Goal: Task Accomplishment & Management: Use online tool/utility

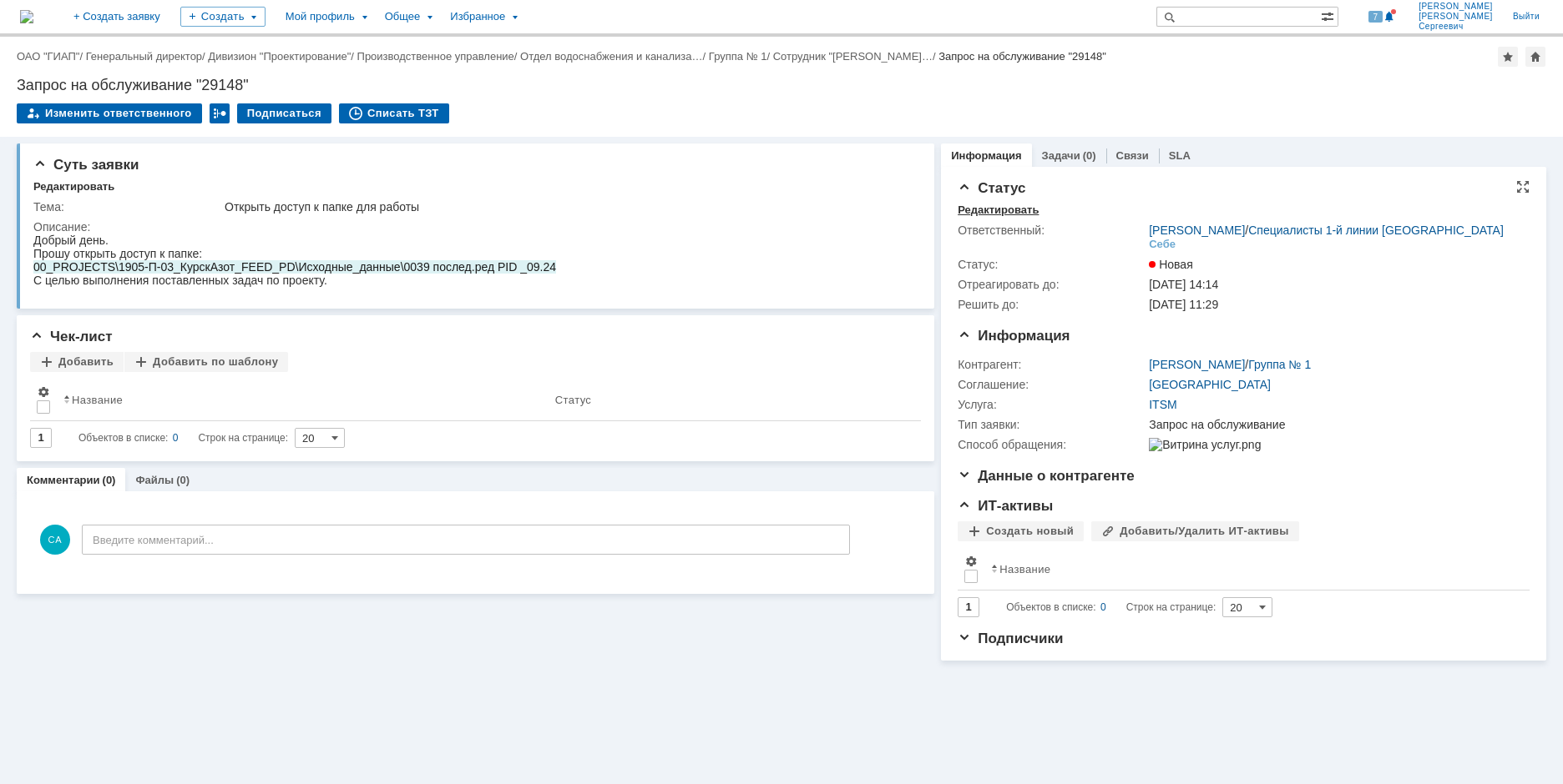
click at [997, 213] on div "Редактировать" at bounding box center [997, 210] width 81 height 13
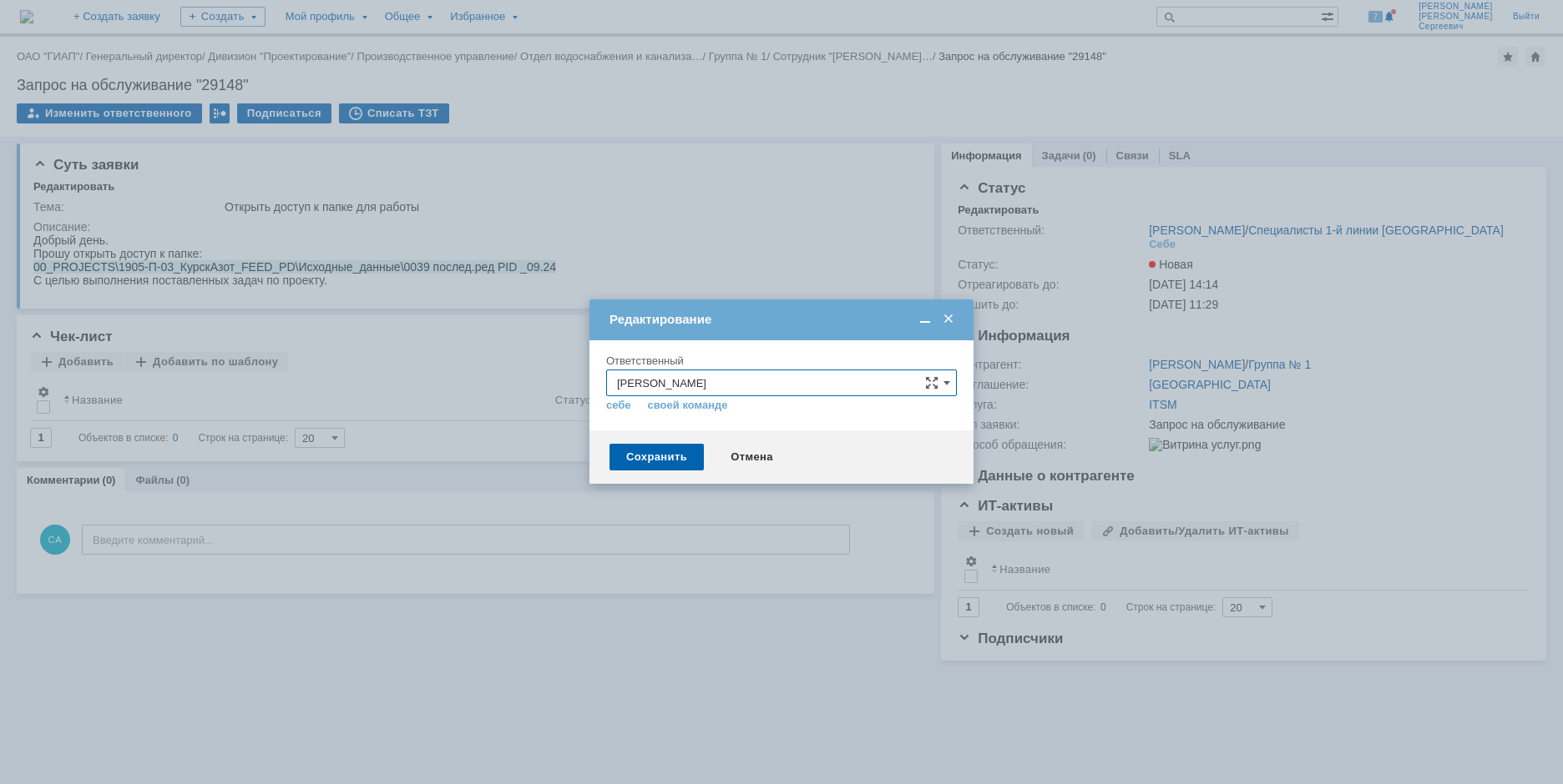
click at [1160, 235] on div at bounding box center [781, 392] width 1563 height 784
click at [946, 310] on td "Редактирование" at bounding box center [781, 320] width 384 height 41
click at [961, 315] on div "Редактирование" at bounding box center [781, 320] width 384 height 19
click at [948, 321] on span at bounding box center [948, 320] width 17 height 15
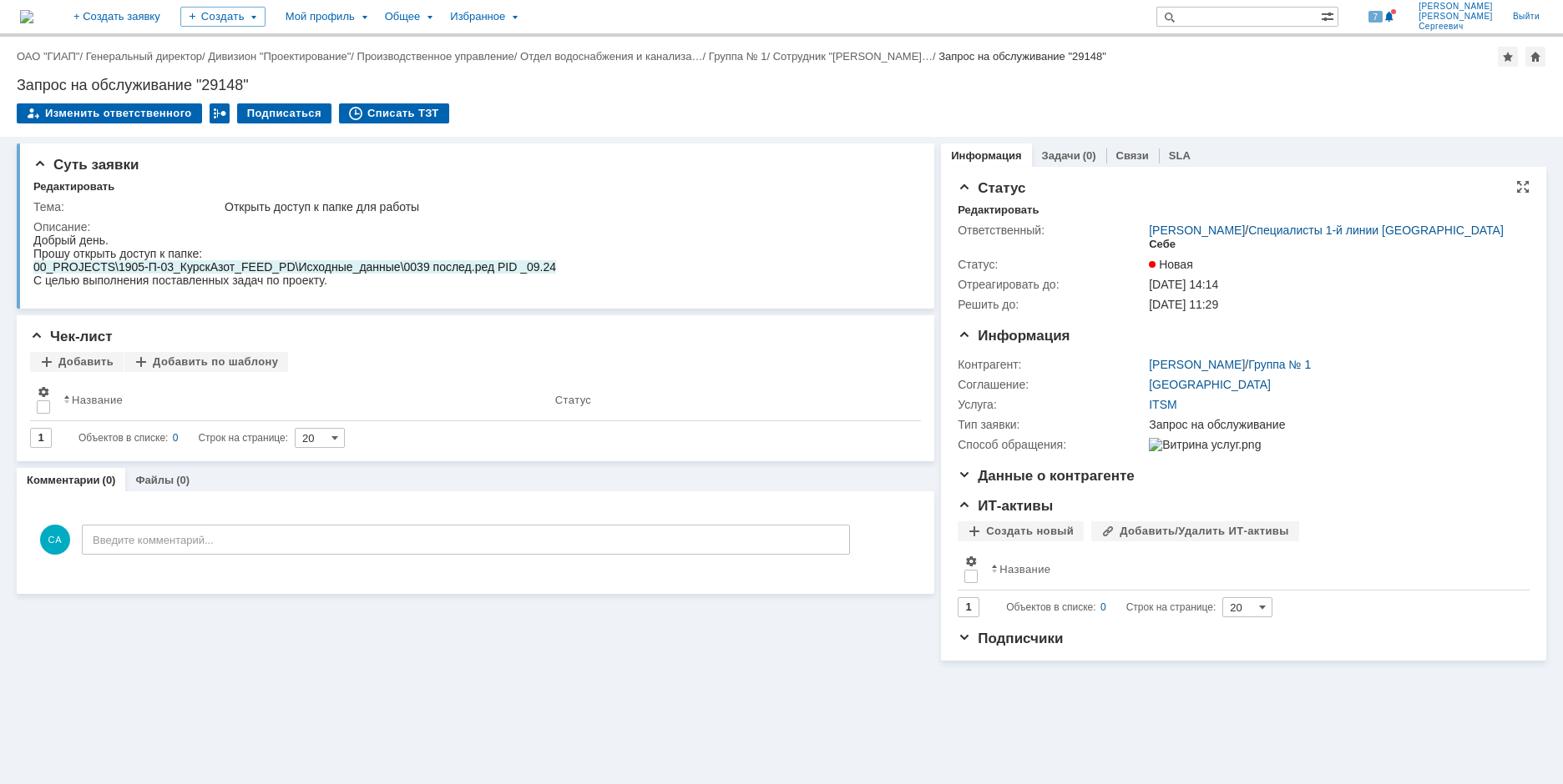
click at [1154, 242] on div "Себе" at bounding box center [1162, 245] width 27 height 13
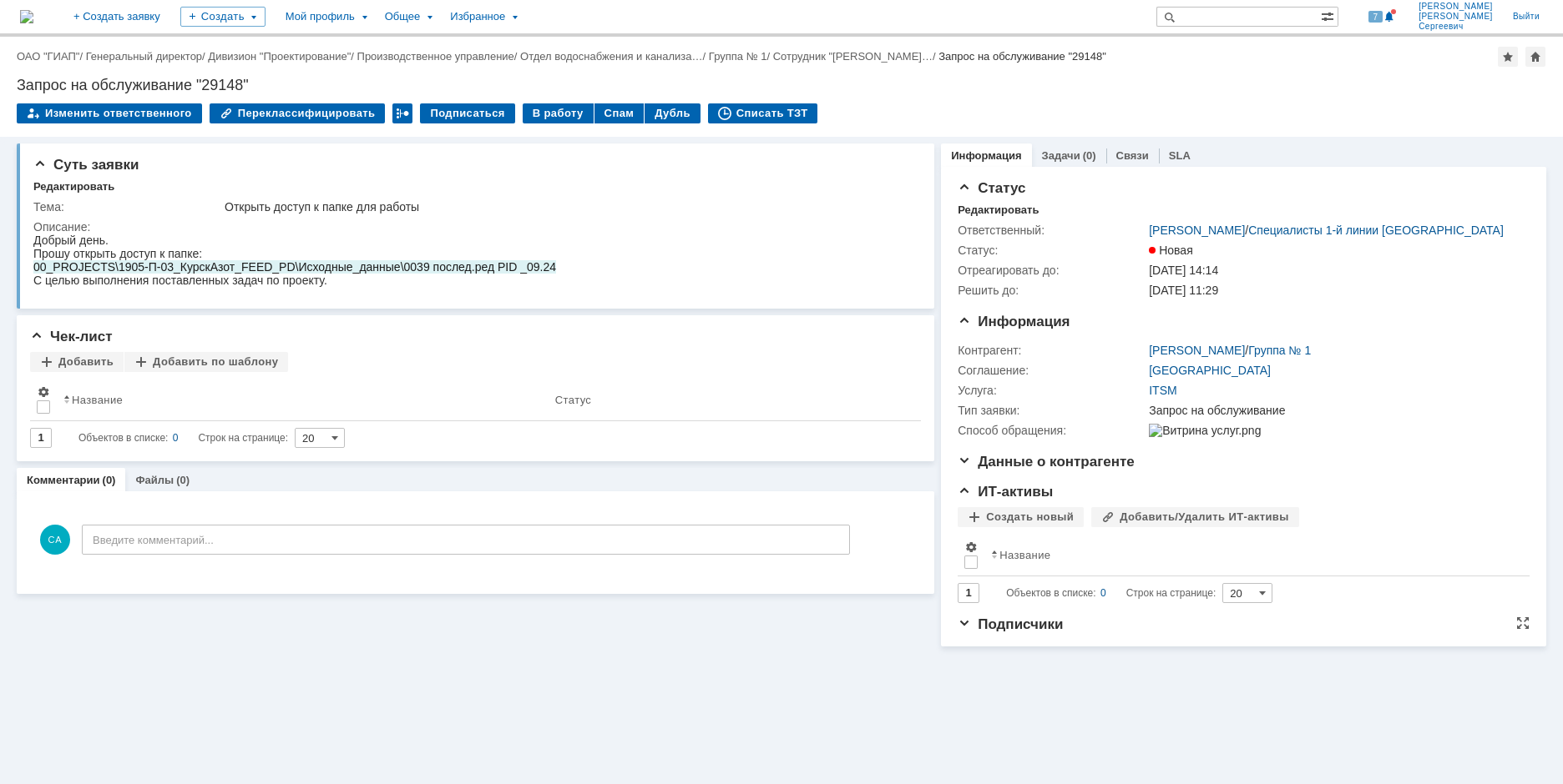
click at [1007, 646] on div "Подписчики Редактировать Подписчики: Наблюдатели:" at bounding box center [1243, 631] width 571 height 30
click at [982, 645] on div "Подписчики Редактировать Подписчики: Наблюдатели:" at bounding box center [1243, 631] width 571 height 30
click at [967, 632] on span "Подписчики" at bounding box center [1010, 624] width 105 height 16
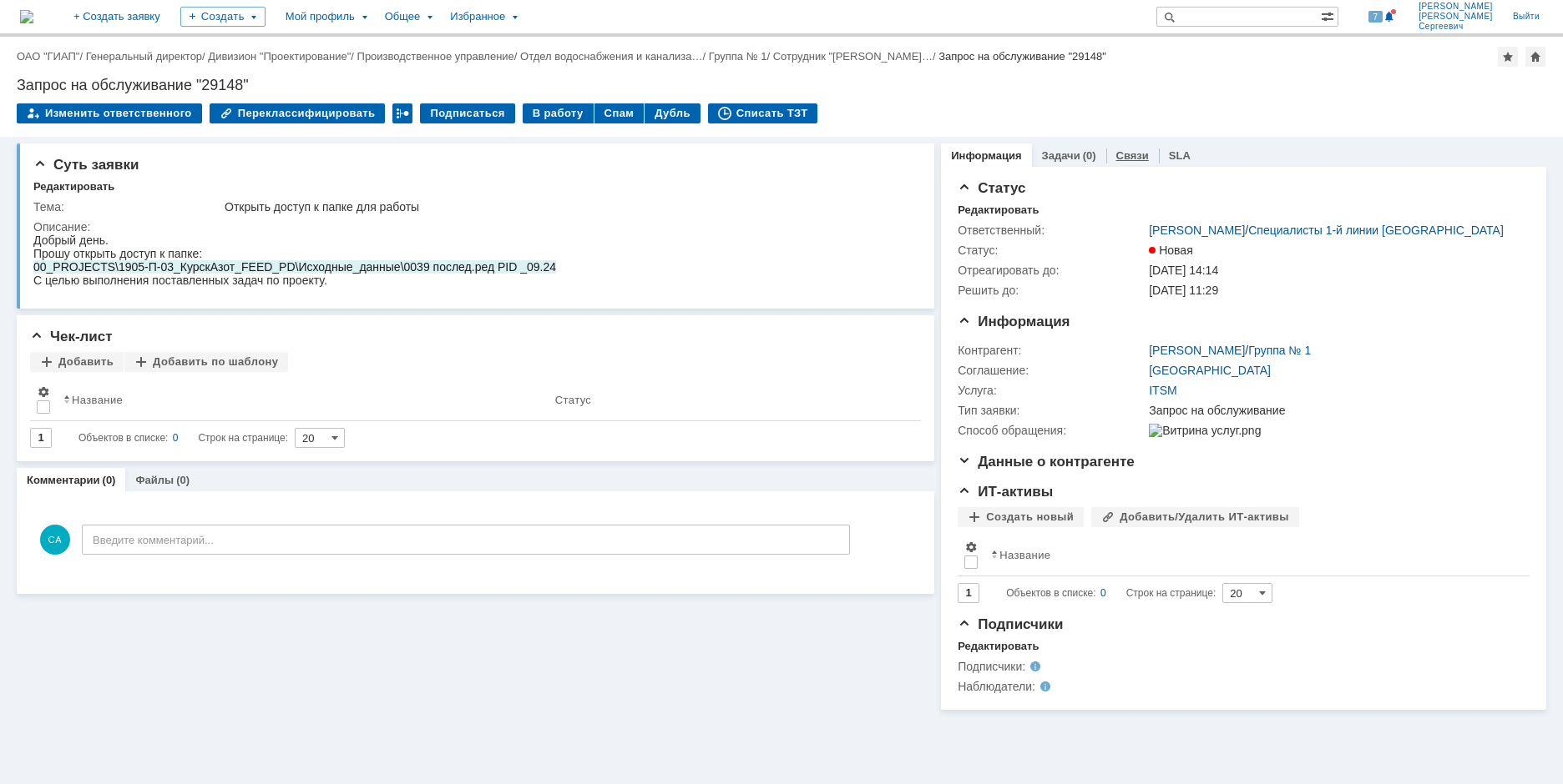
click at [1126, 158] on link "Связи" at bounding box center [1132, 155] width 33 height 13
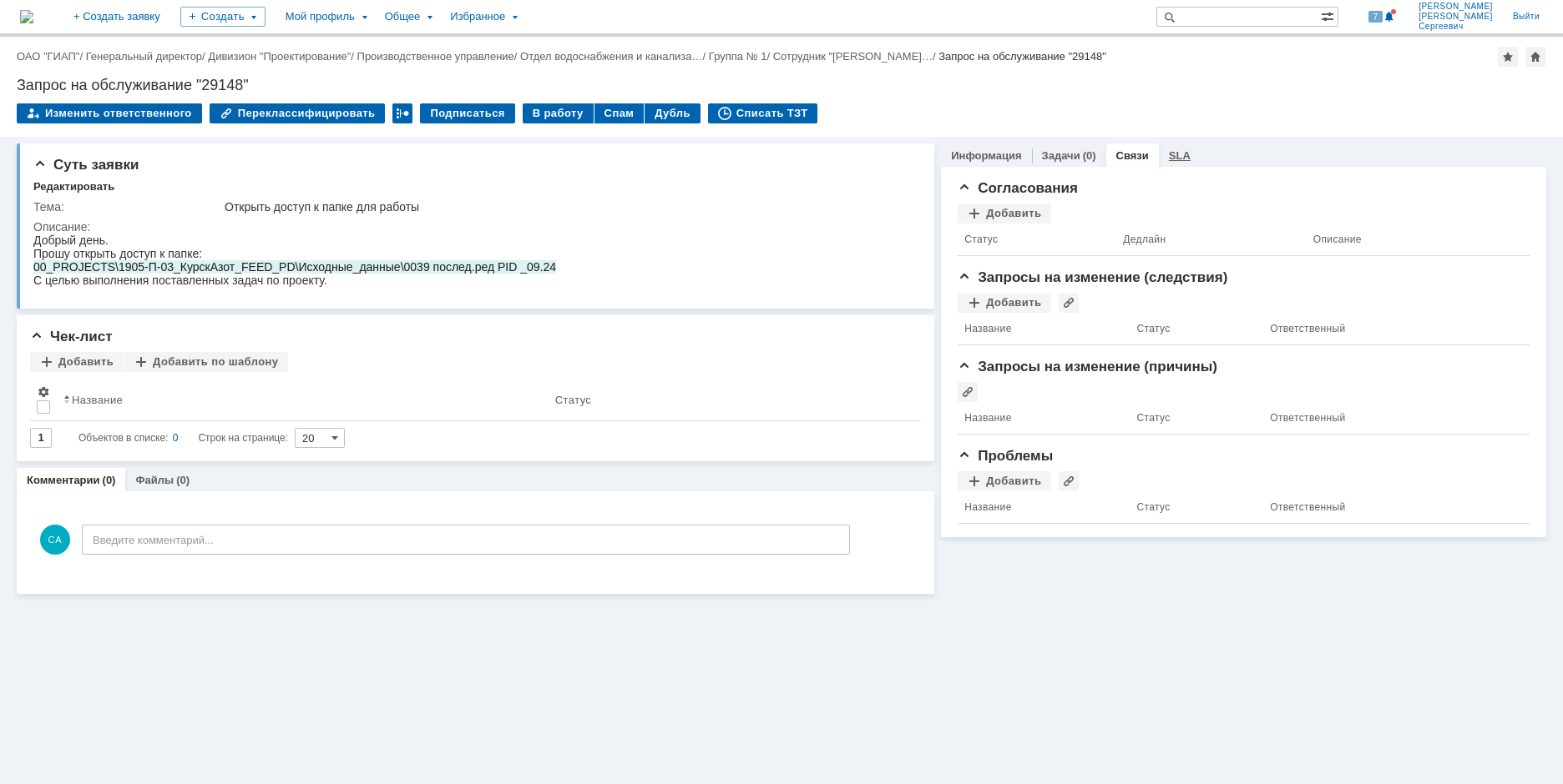
click at [1176, 157] on link "SLA" at bounding box center [1180, 155] width 22 height 13
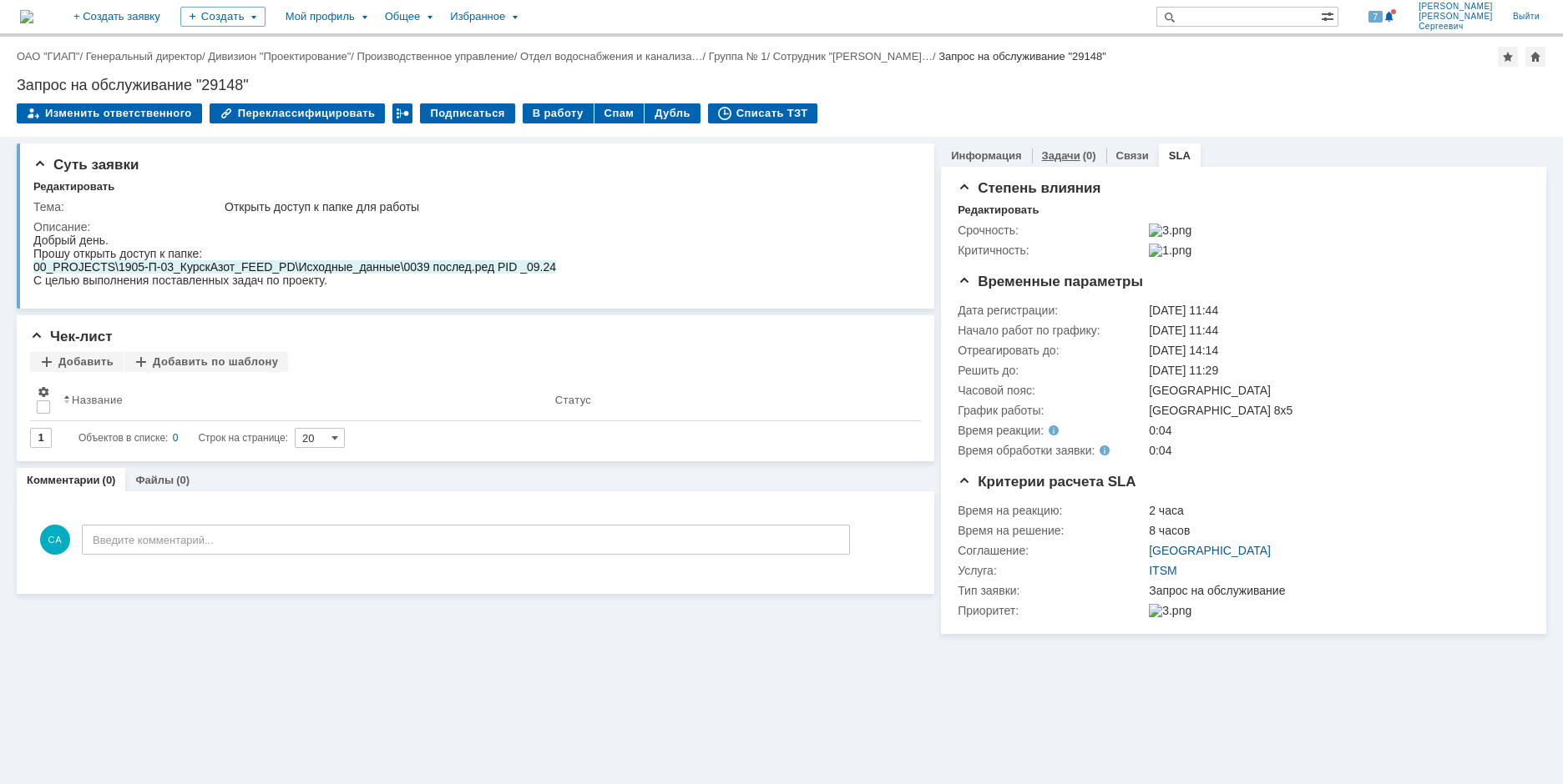
click at [1063, 157] on link "Задачи" at bounding box center [1061, 155] width 38 height 13
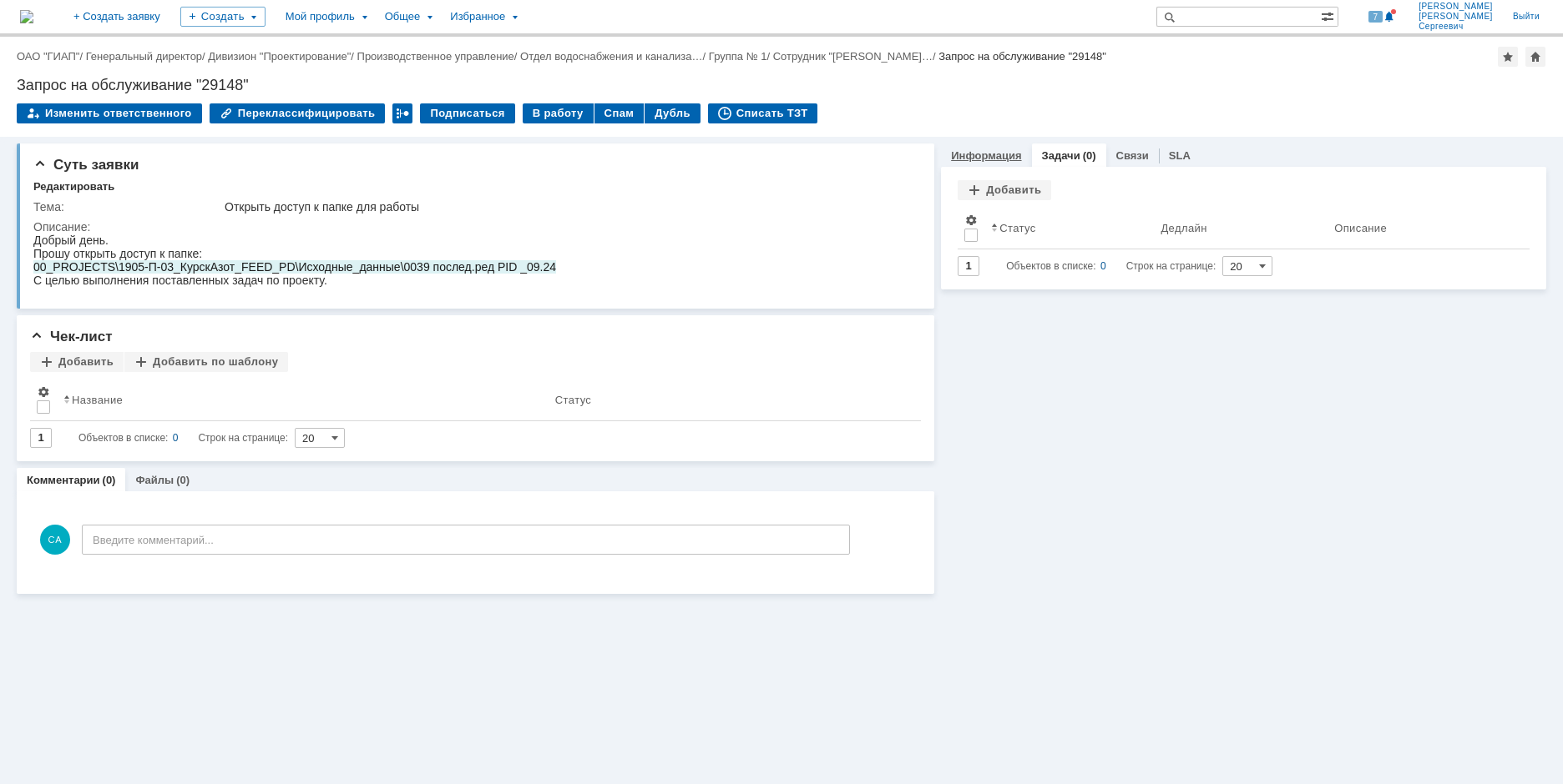
click at [999, 153] on link "Информация" at bounding box center [986, 155] width 70 height 13
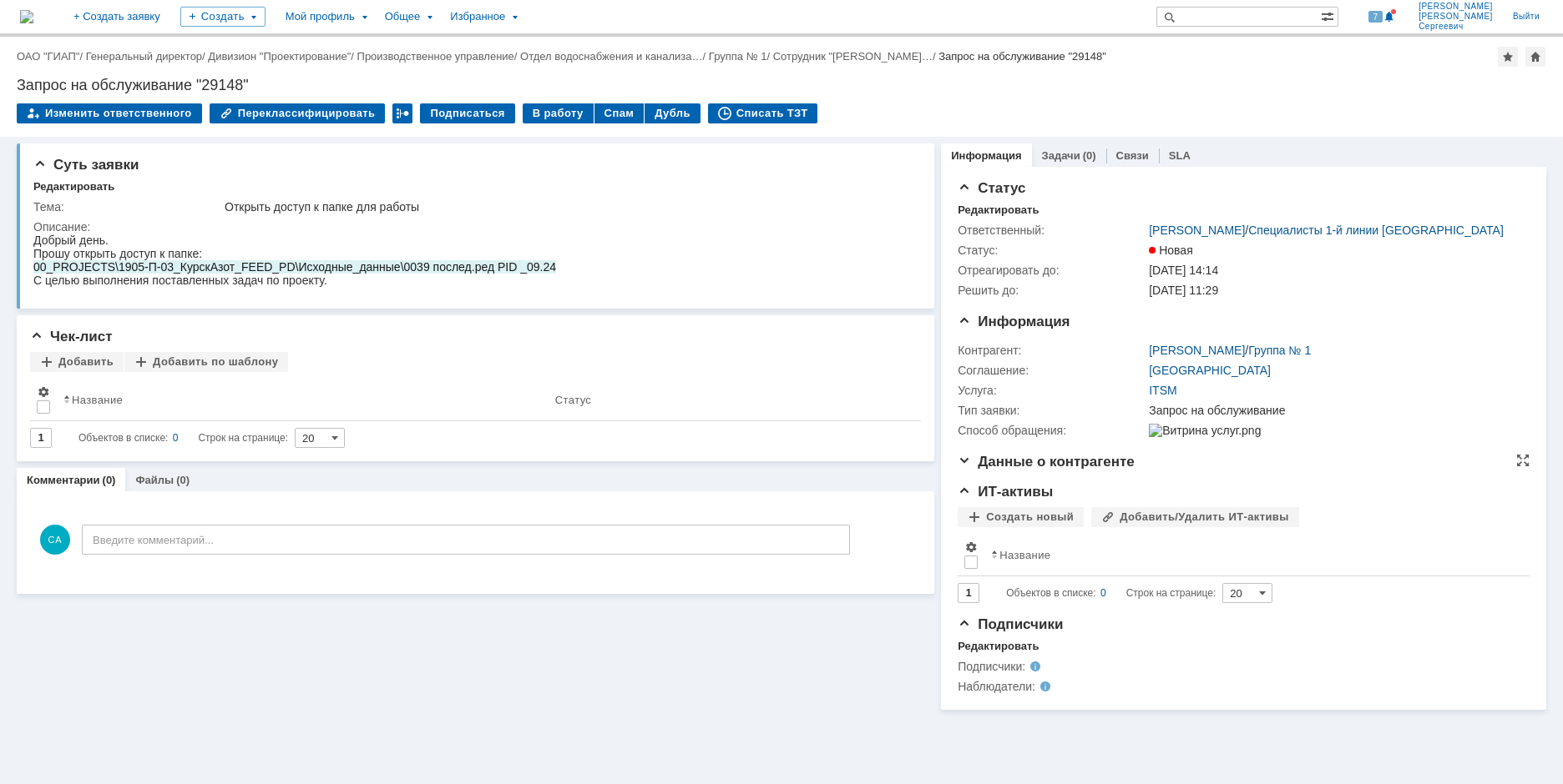
click at [1040, 470] on span "Данные о контрагенте" at bounding box center [1046, 462] width 177 height 16
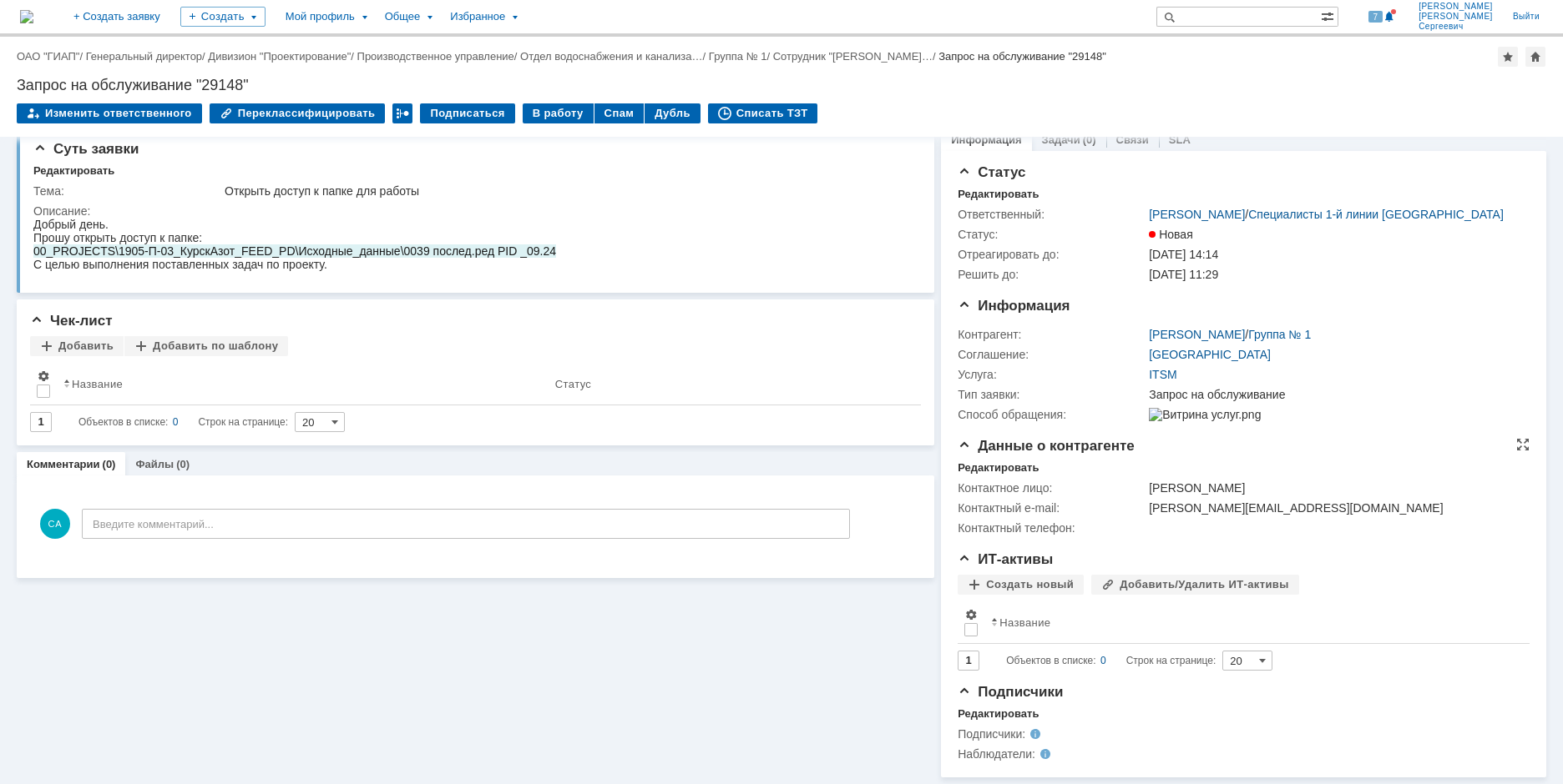
scroll to position [28, 0]
click at [957, 709] on div "Редактировать" at bounding box center [997, 714] width 81 height 13
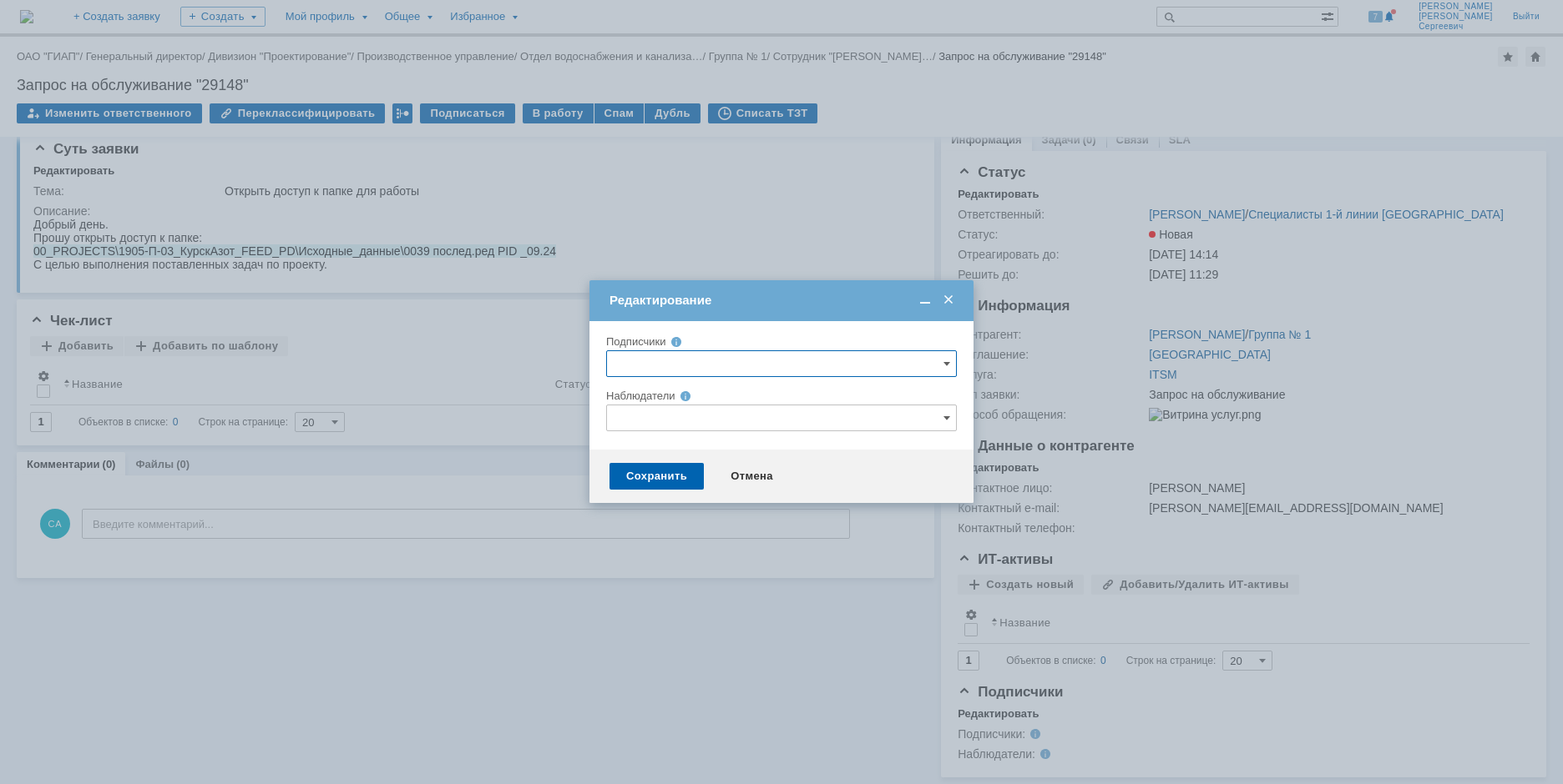
click at [800, 372] on input "text" at bounding box center [781, 364] width 351 height 27
click at [953, 306] on span at bounding box center [948, 301] width 17 height 15
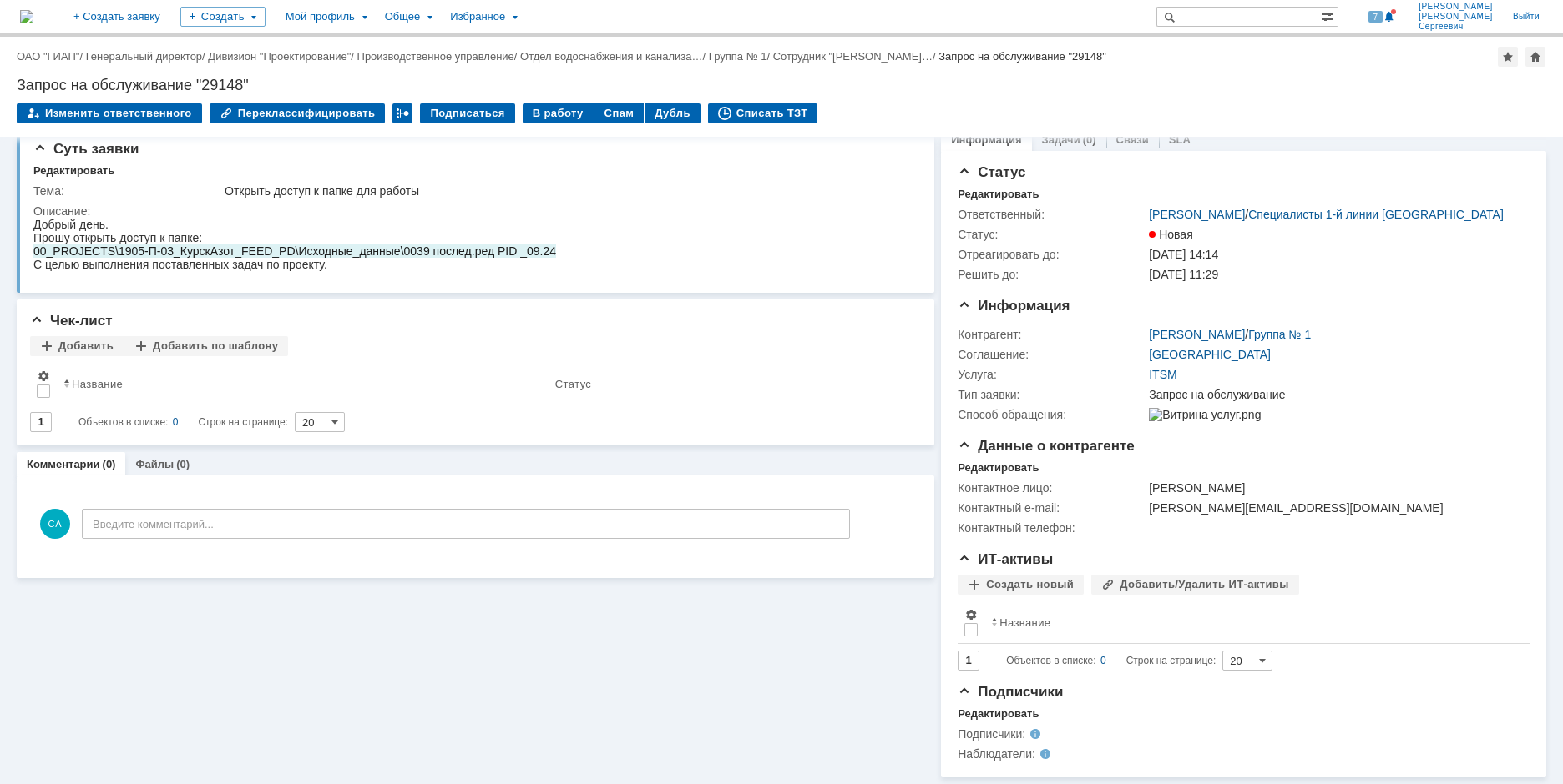
click at [978, 188] on div "Редактировать" at bounding box center [997, 195] width 81 height 13
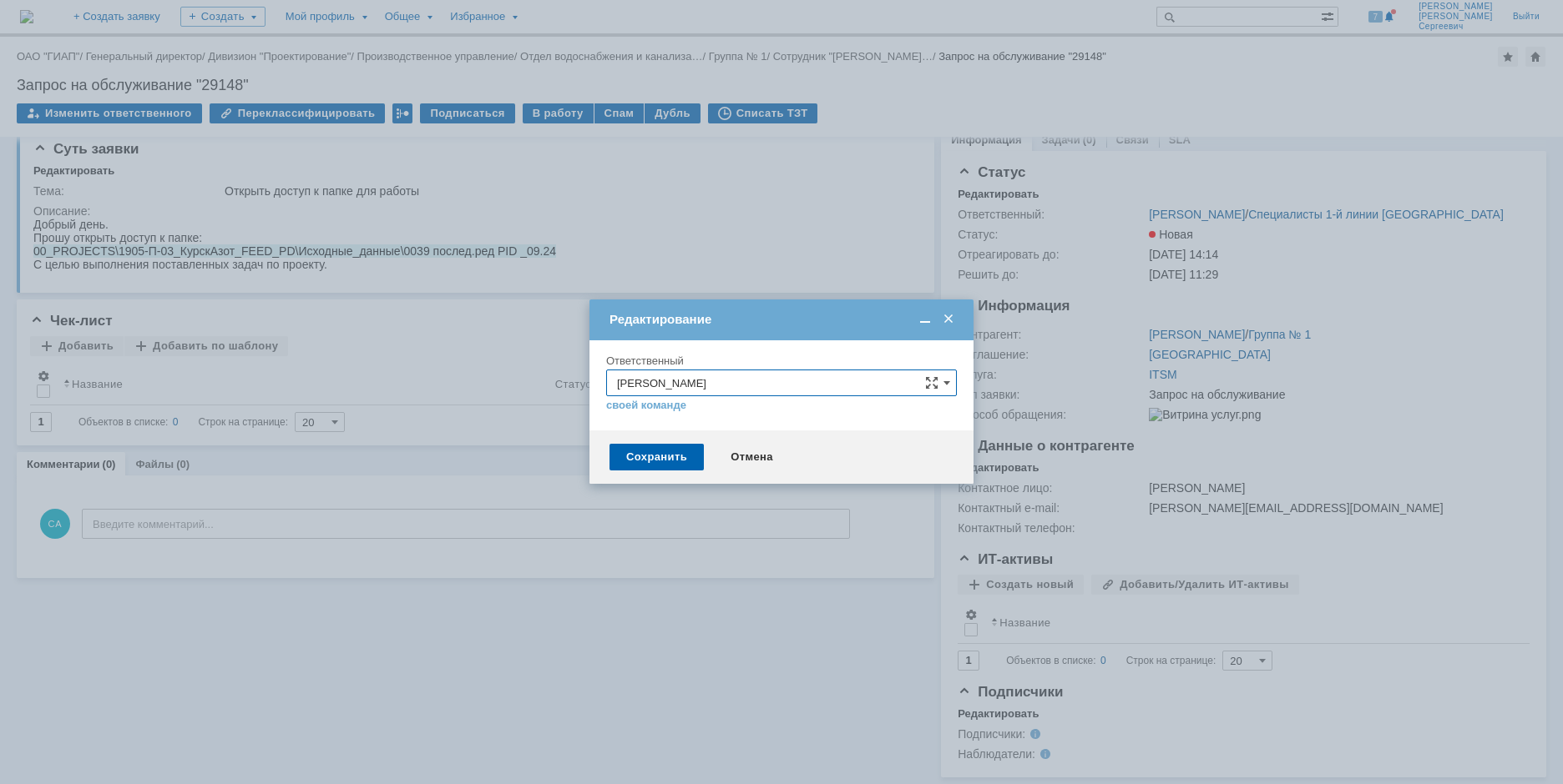
click at [858, 377] on input "[PERSON_NAME]" at bounding box center [781, 383] width 351 height 27
click at [950, 315] on span at bounding box center [948, 320] width 17 height 15
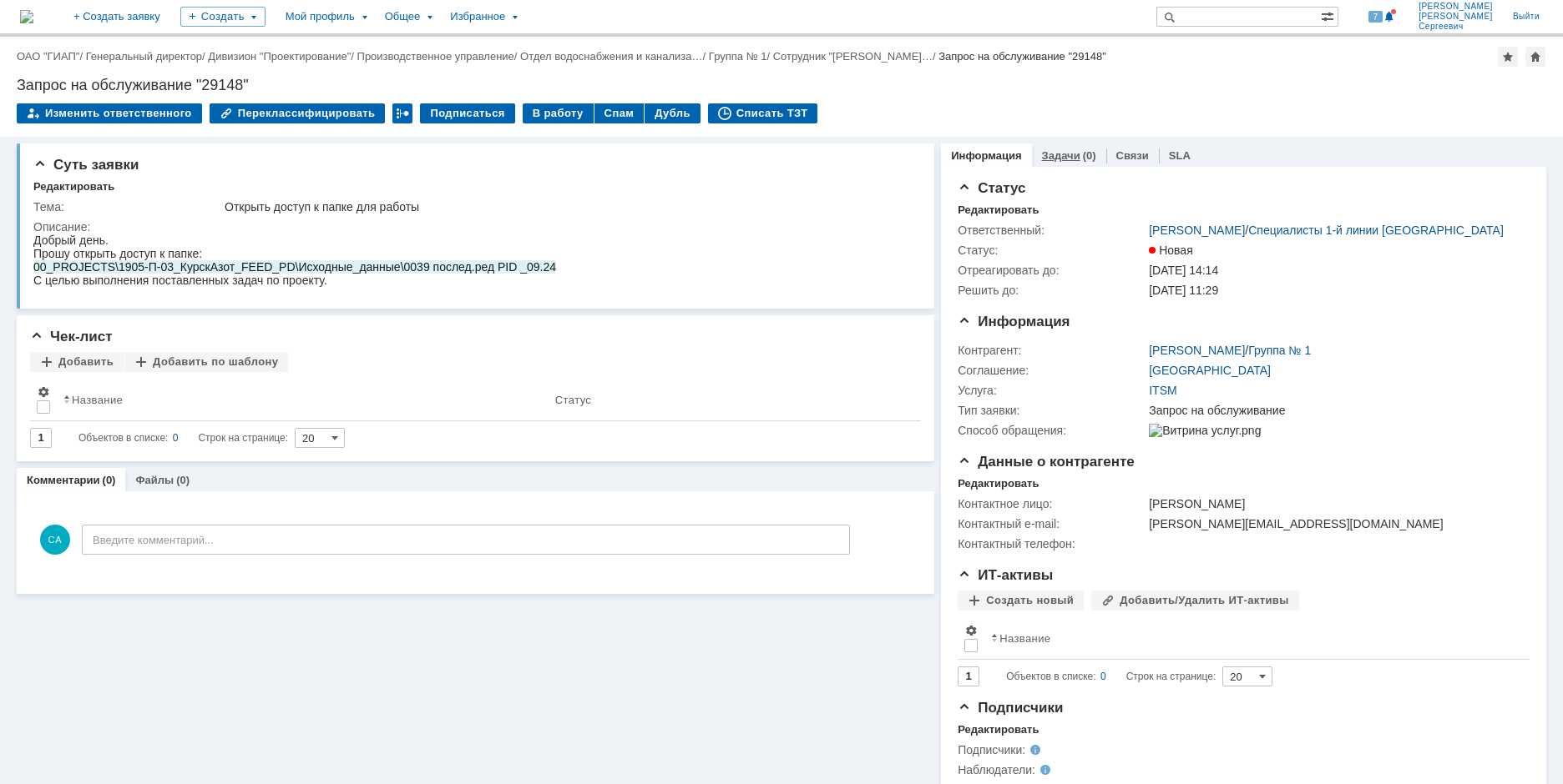
click at [1040, 165] on div "Задачи (0)" at bounding box center [1068, 155] width 74 height 24
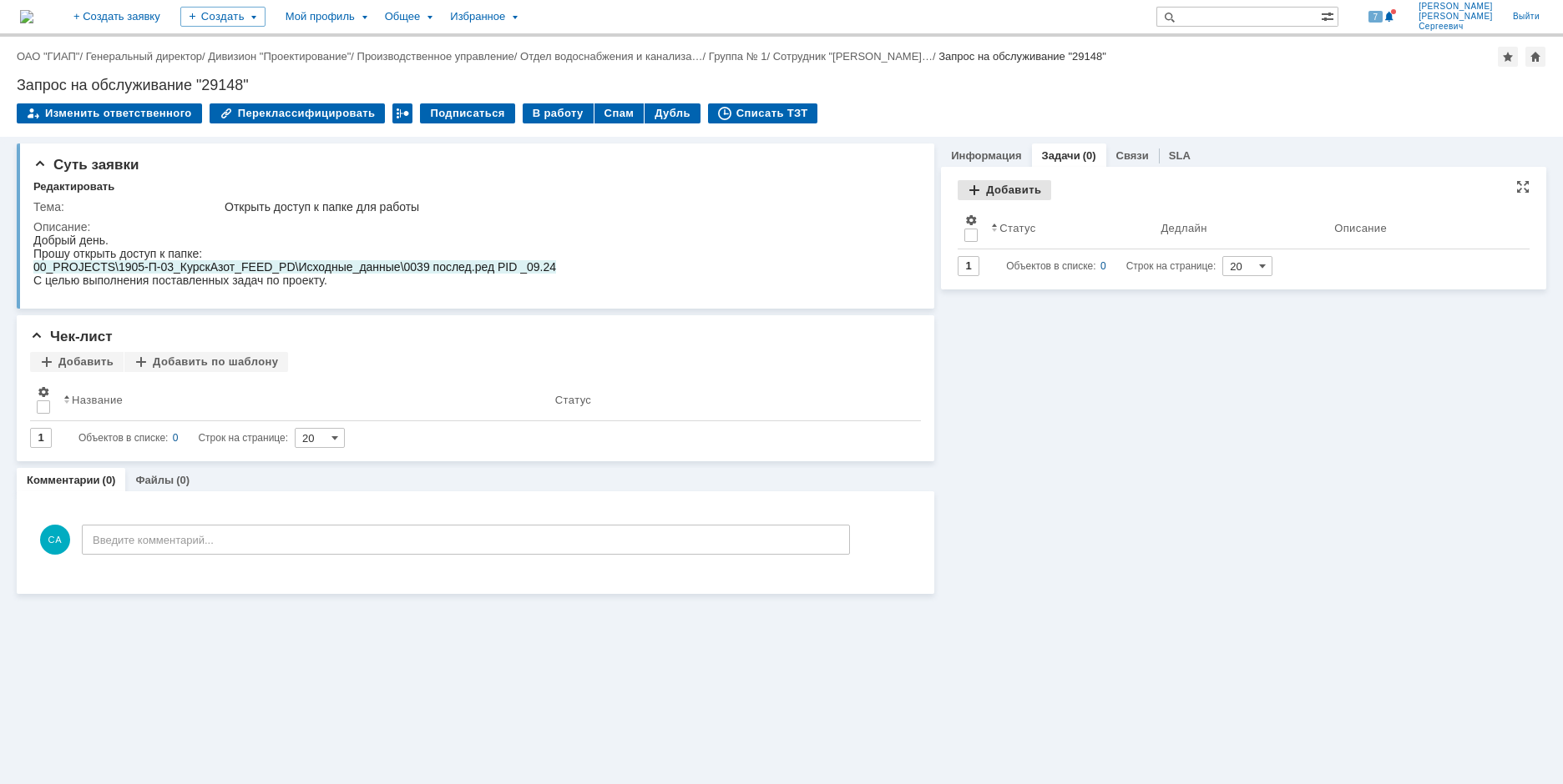
click at [982, 187] on div "Добавить" at bounding box center [1004, 190] width 94 height 20
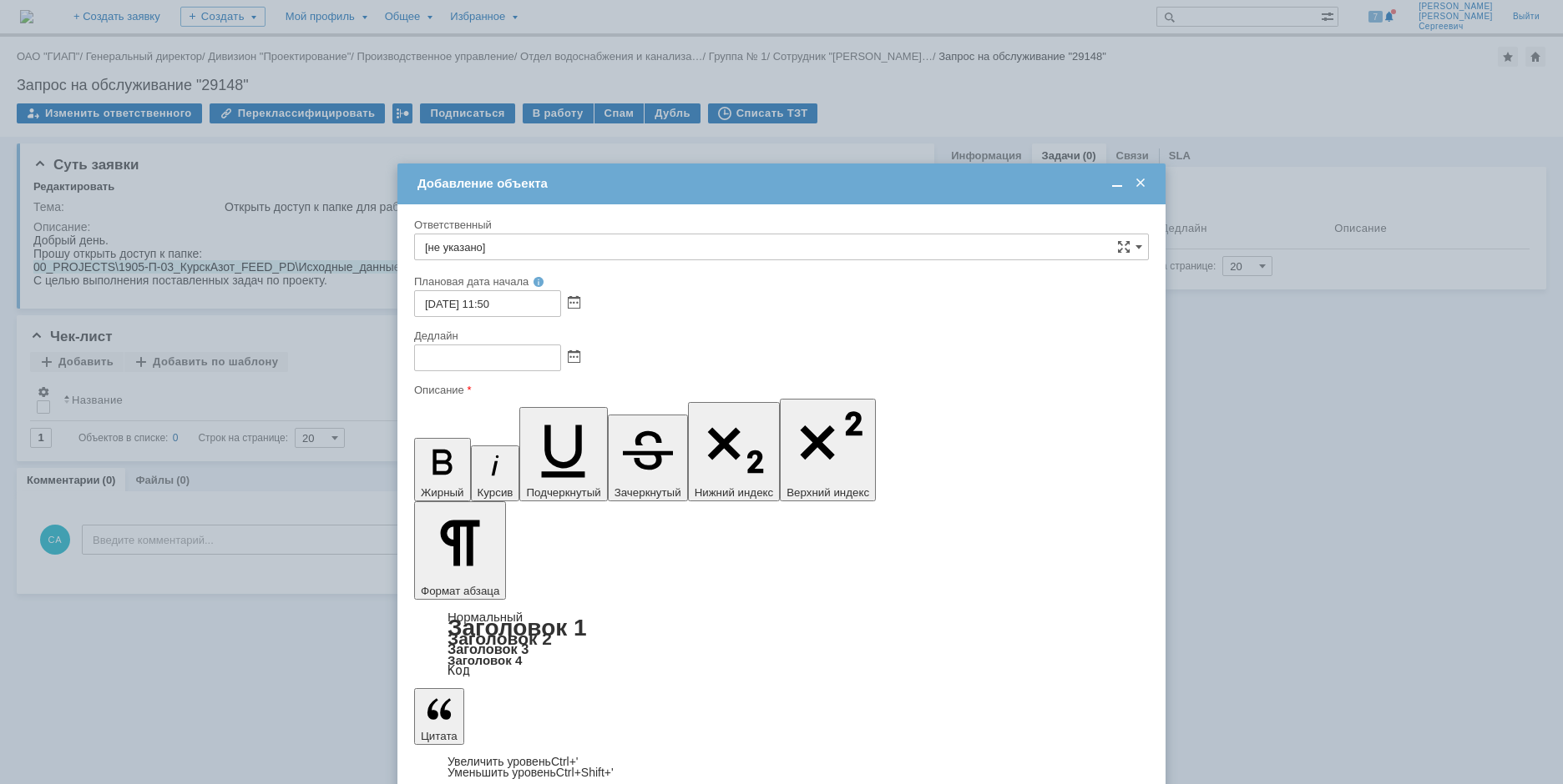
click at [1141, 184] on span at bounding box center [1140, 184] width 17 height 15
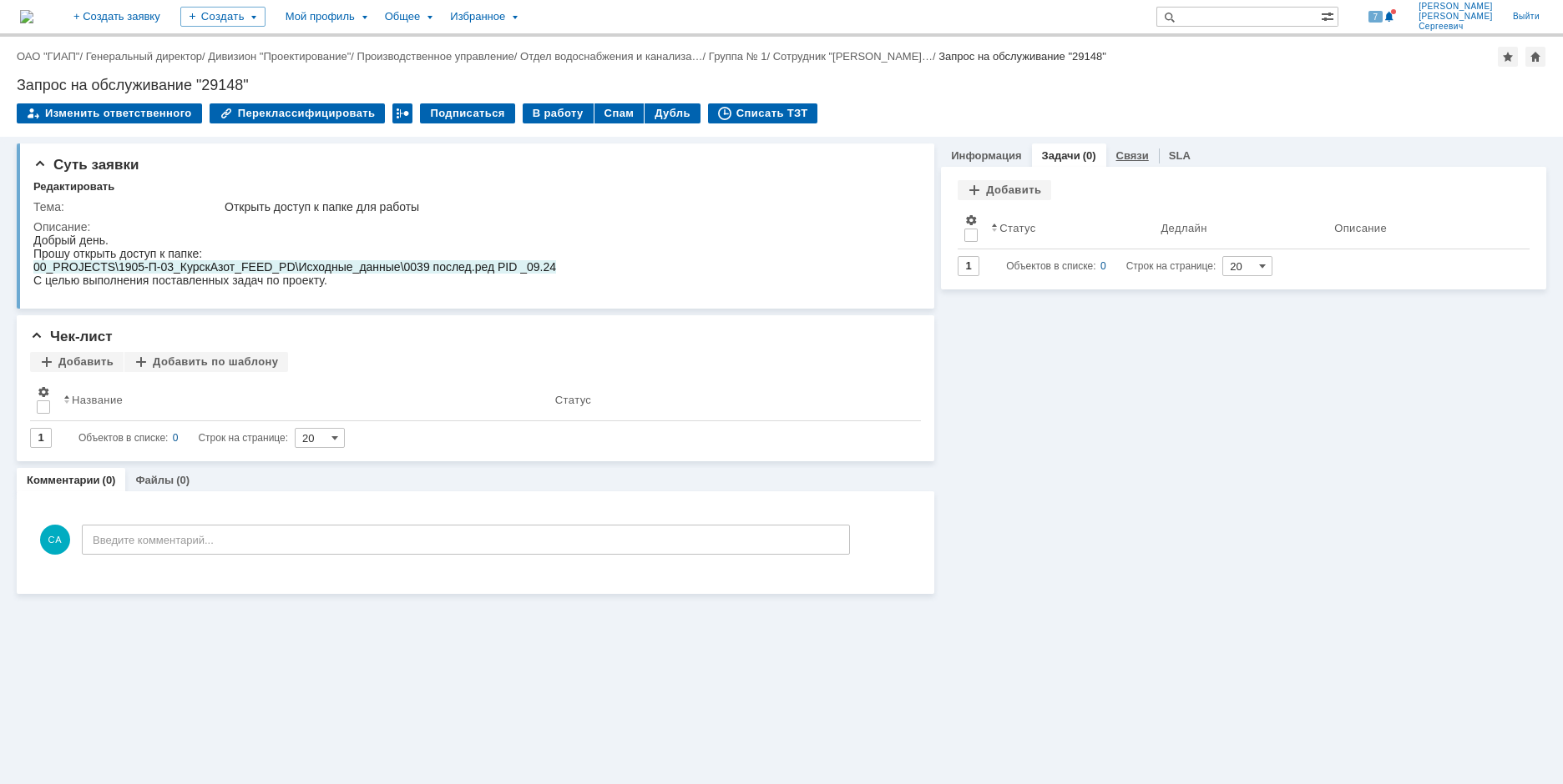
click at [1134, 164] on div "Связи" at bounding box center [1132, 155] width 53 height 24
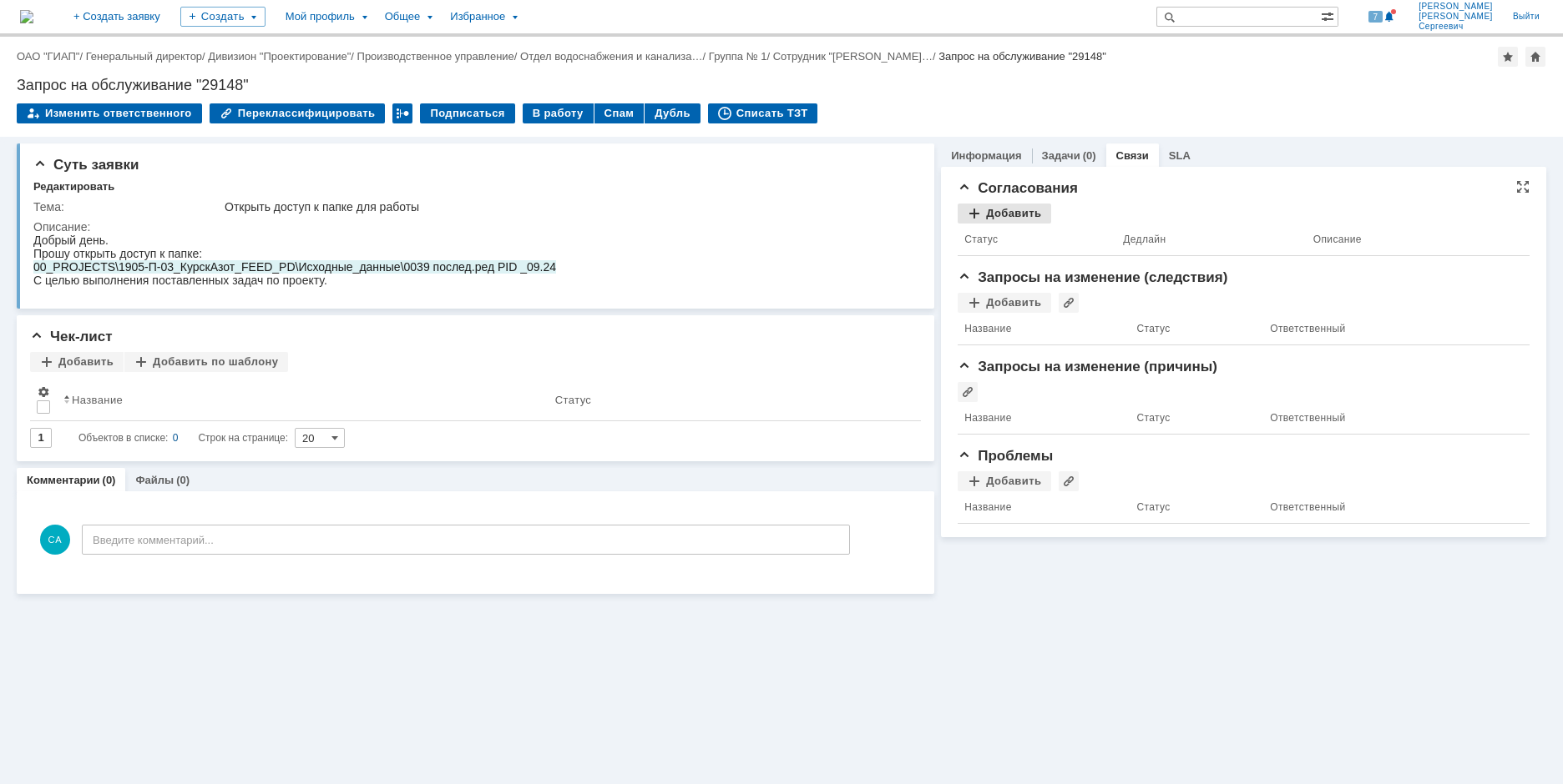
click at [997, 208] on div "Добавить" at bounding box center [1004, 214] width 94 height 20
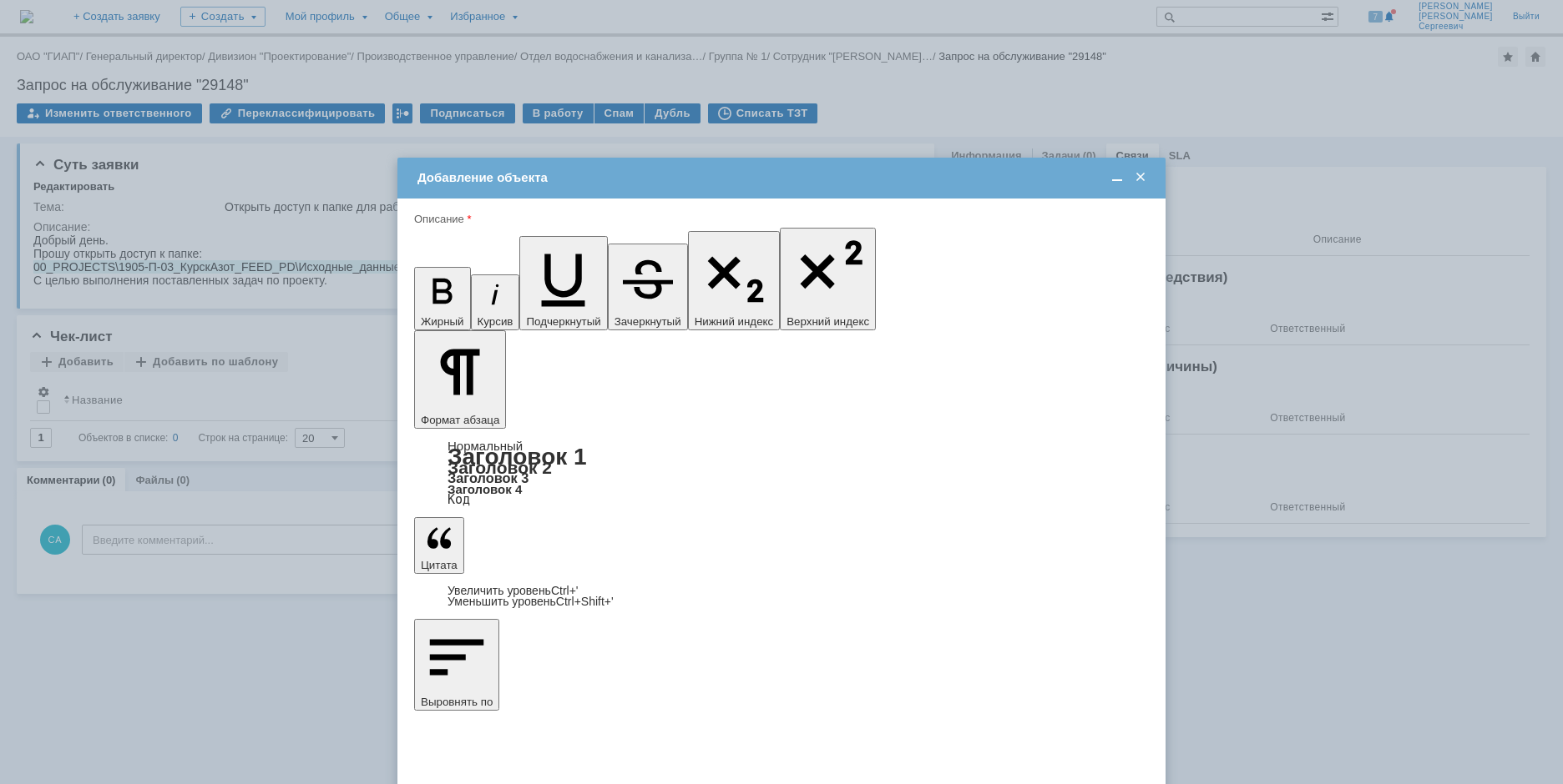
click at [1144, 176] on span at bounding box center [1140, 178] width 17 height 15
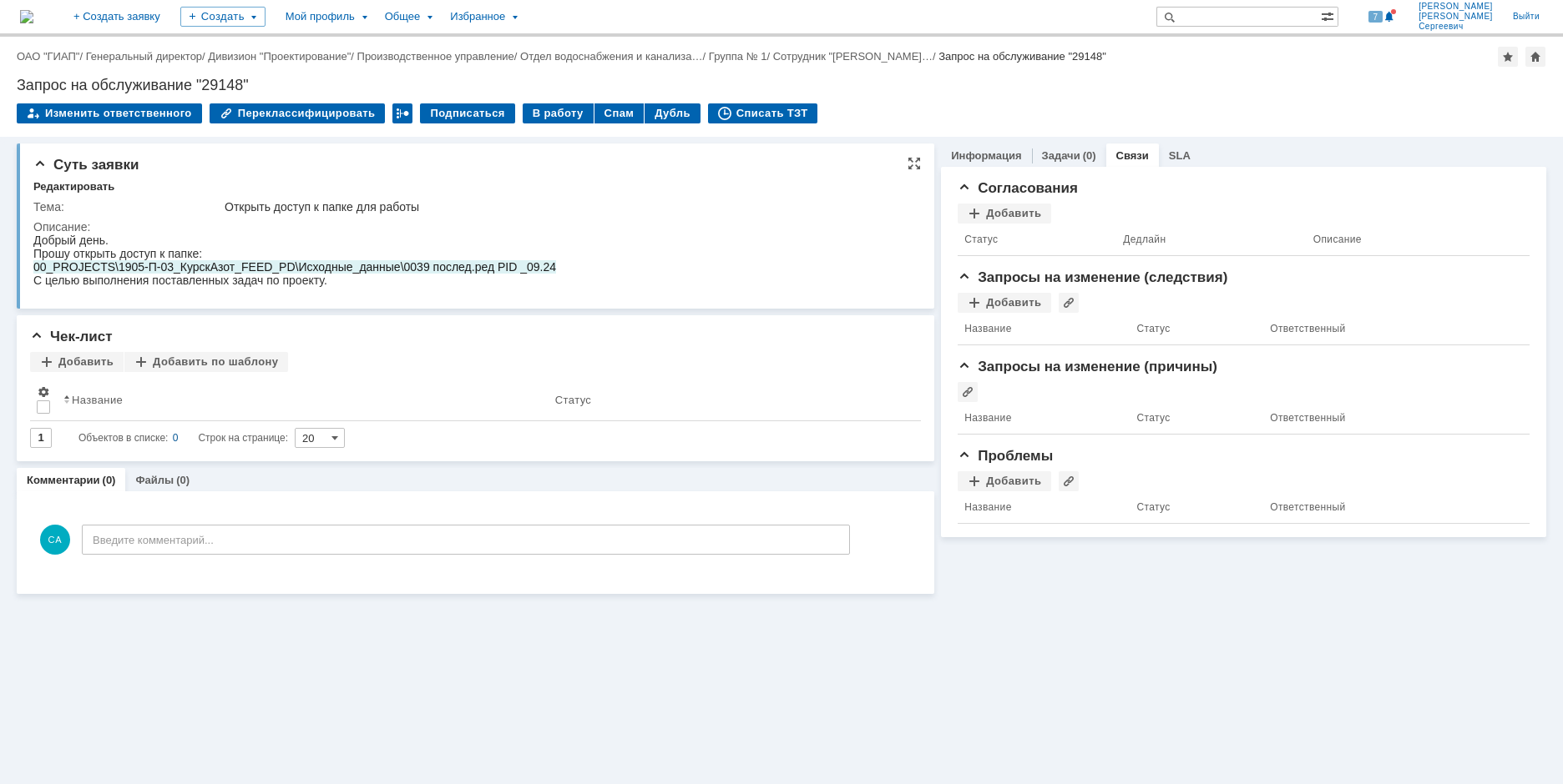
drag, startPoint x: 64, startPoint y: 502, endPoint x: 525, endPoint y: 252, distance: 524.4
drag, startPoint x: 522, startPoint y: 267, endPoint x: 66, endPoint y: 501, distance: 512.5
click at [34, 268] on span "00_PROJECTS\1905-П-03_КурскАзот_FEED_PD\Исходные_данные\0039 послед.ред PID _09…" at bounding box center [294, 267] width 522 height 13
copy span "00_PROJECTS\1905-П-03_КурскАзот_FEED_PD\Исходные_данные\0039 послед.ред PID _09…"
click at [1020, 210] on div "Добавить" at bounding box center [1004, 214] width 94 height 20
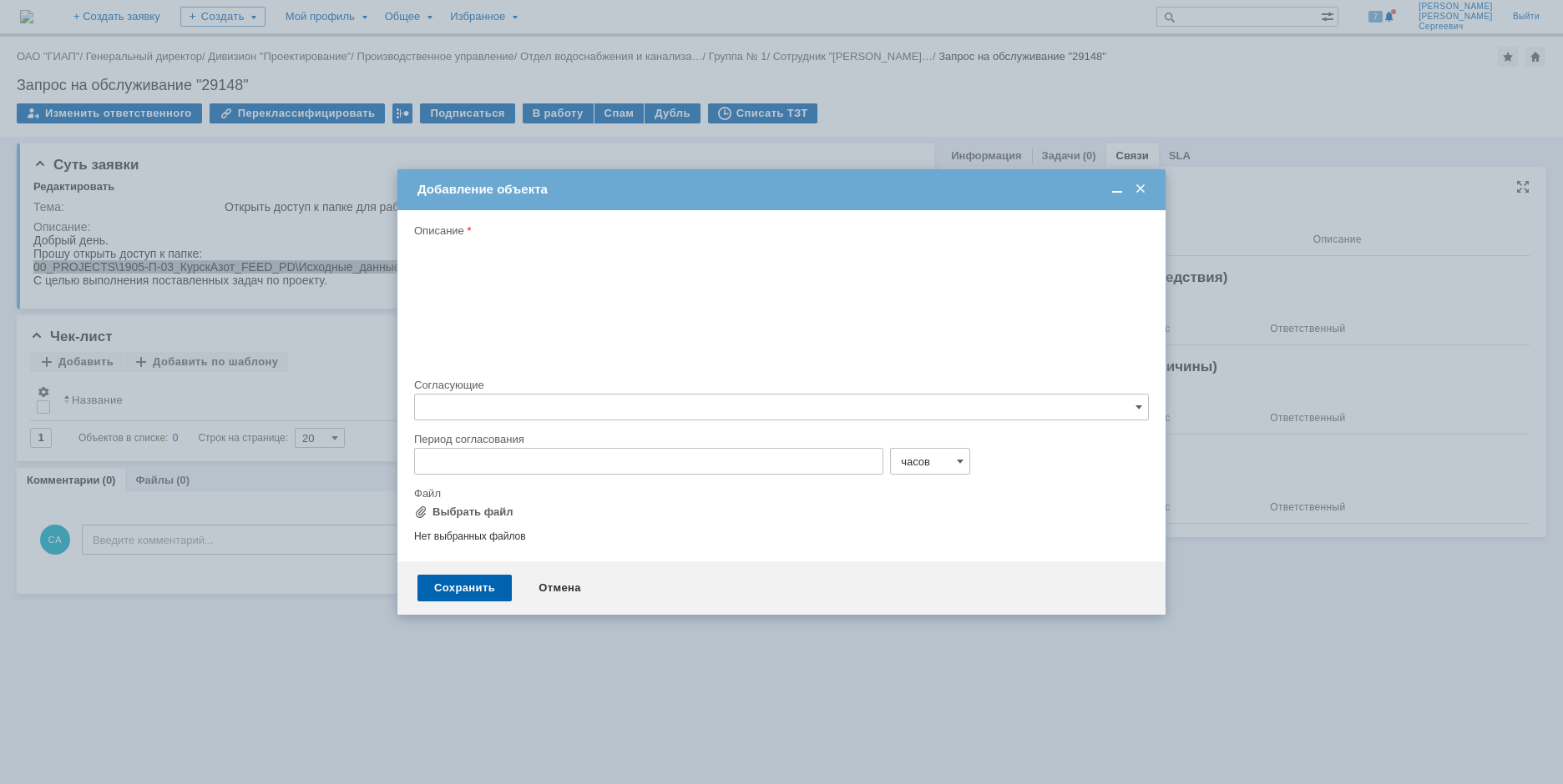
type input "Выбрано: 0 (объекты класса 'Сотрудник')"
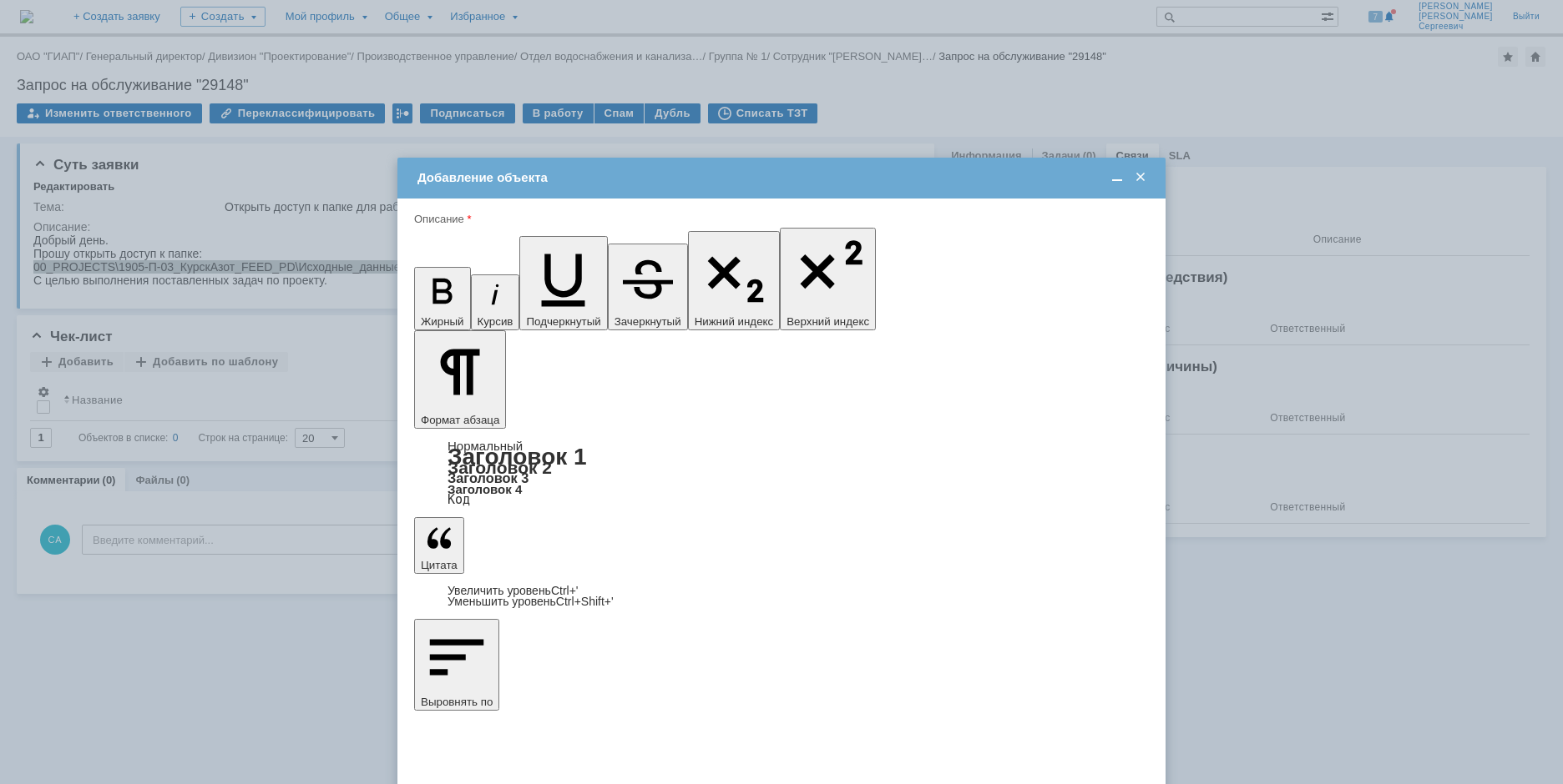
click at [626, 625] on span "Котова Наталья Николаевна" at bounding box center [612, 624] width 89 height 13
click at [0, 0] on input "Котова Наталья Николаевна" at bounding box center [0, 0] width 0 height 0
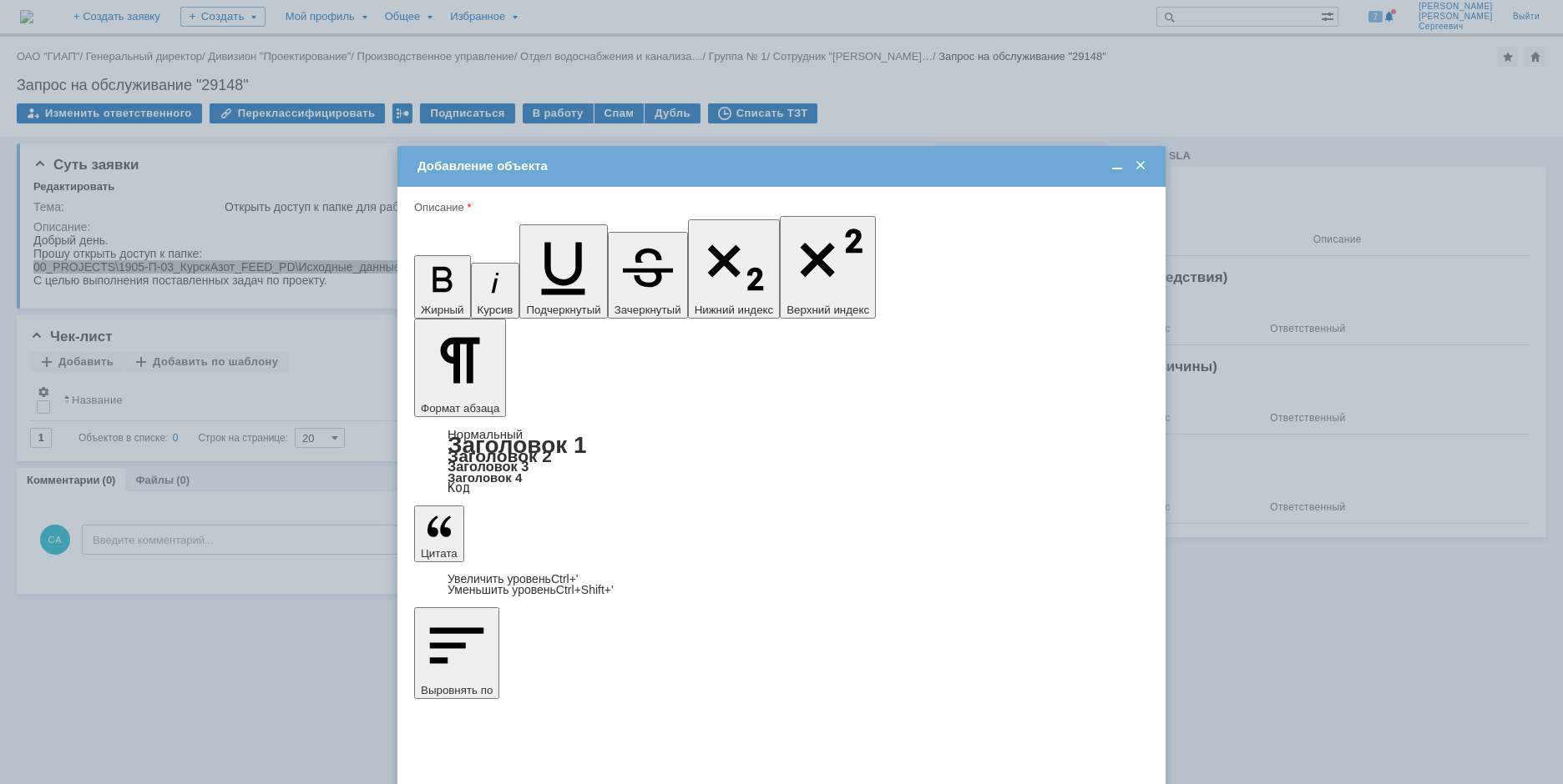
click at [642, 579] on span "Котова Наталья Николаевна" at bounding box center [612, 576] width 89 height 13
click at [0, 0] on input "Котова Наталья Николаевна" at bounding box center [0, 0] width 0 height 0
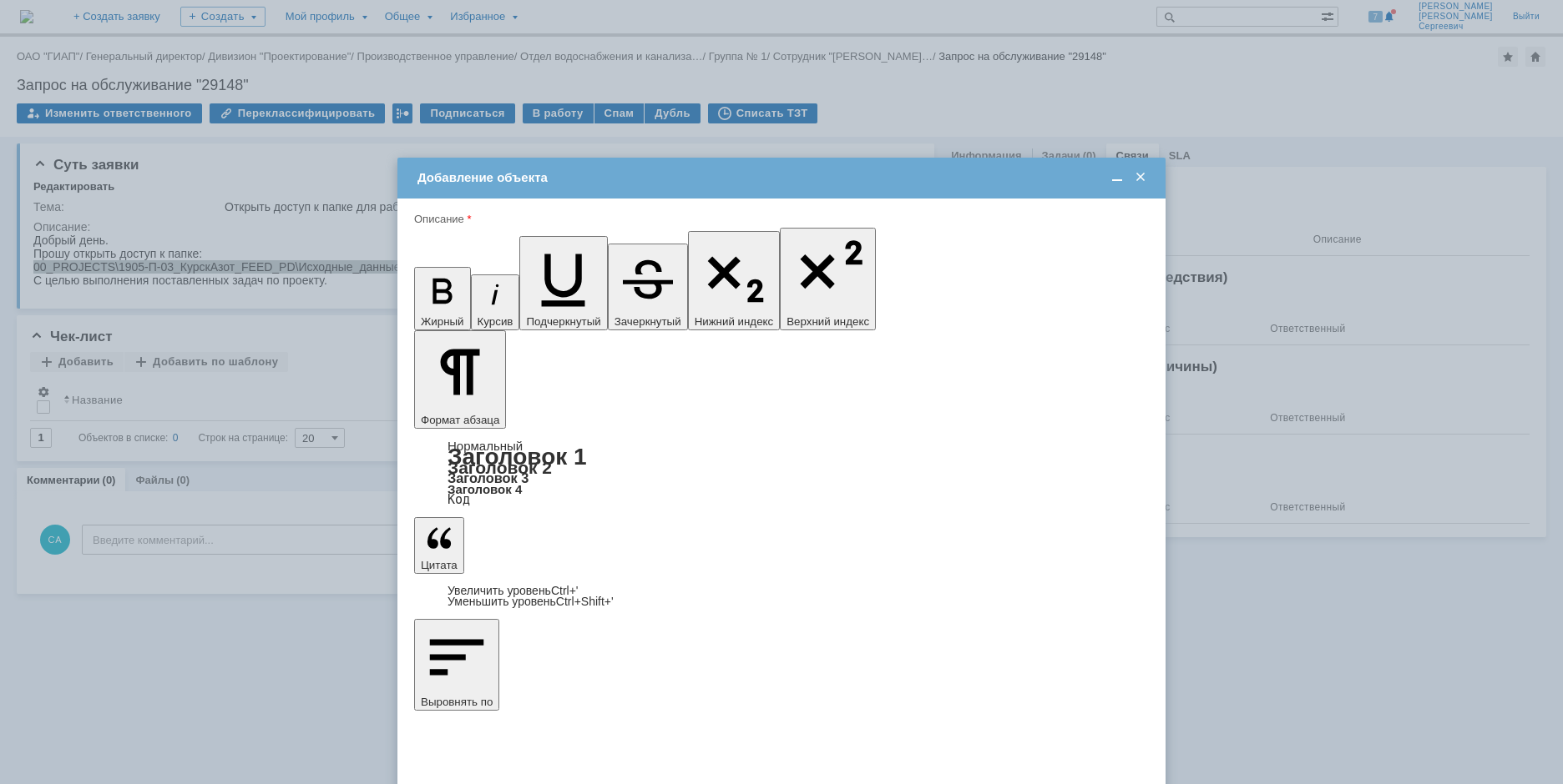
click at [643, 591] on span "Котова Наталья Николаевна" at bounding box center [612, 588] width 89 height 13
click at [0, 0] on input "Котова Наталья Николаевна" at bounding box center [0, 0] width 0 height 0
type input "Выбрано: 1 (объекты класса 'Сотрудник')"
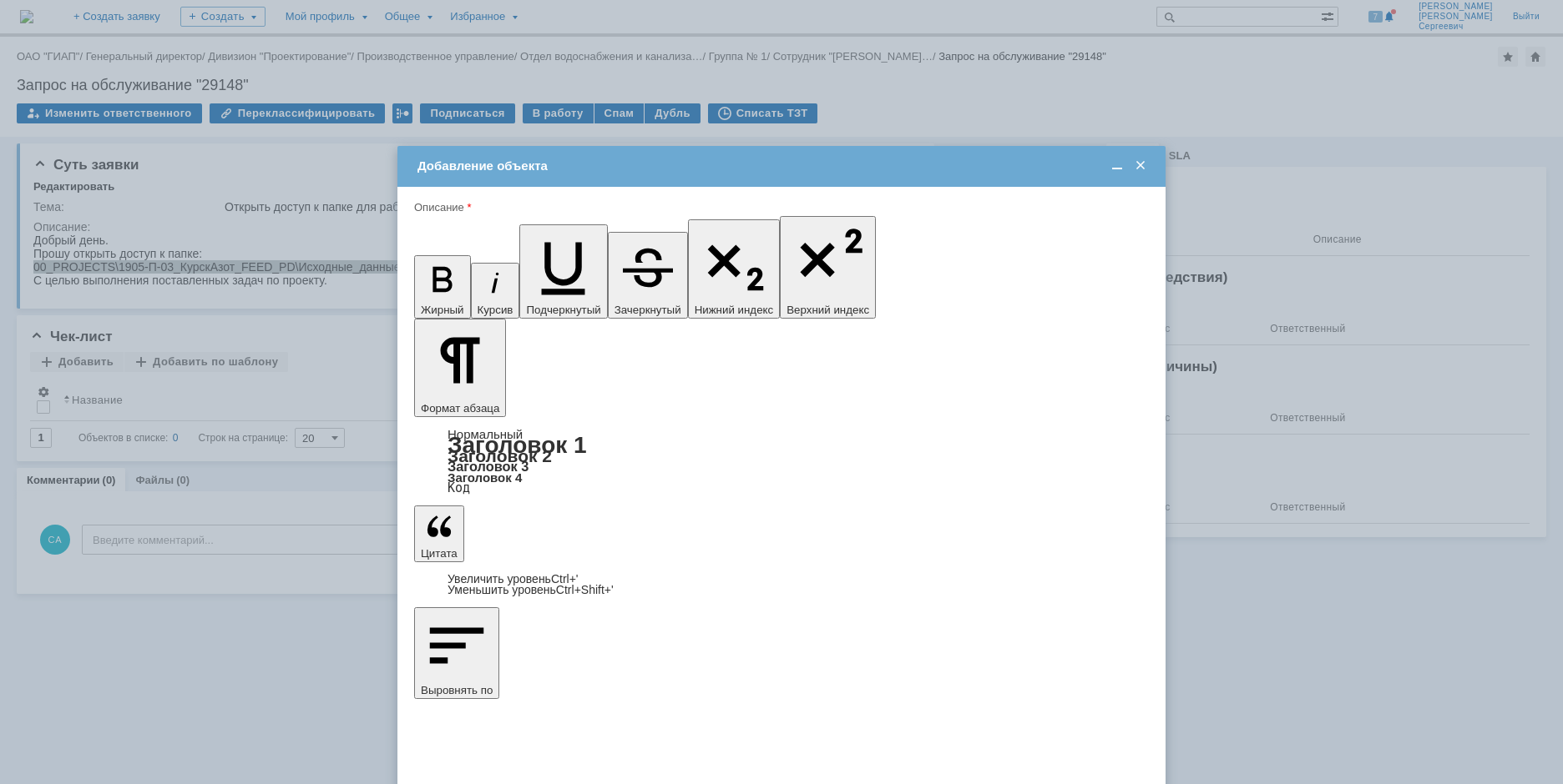
click at [916, 544] on span "часов" at bounding box center [911, 542] width 58 height 13
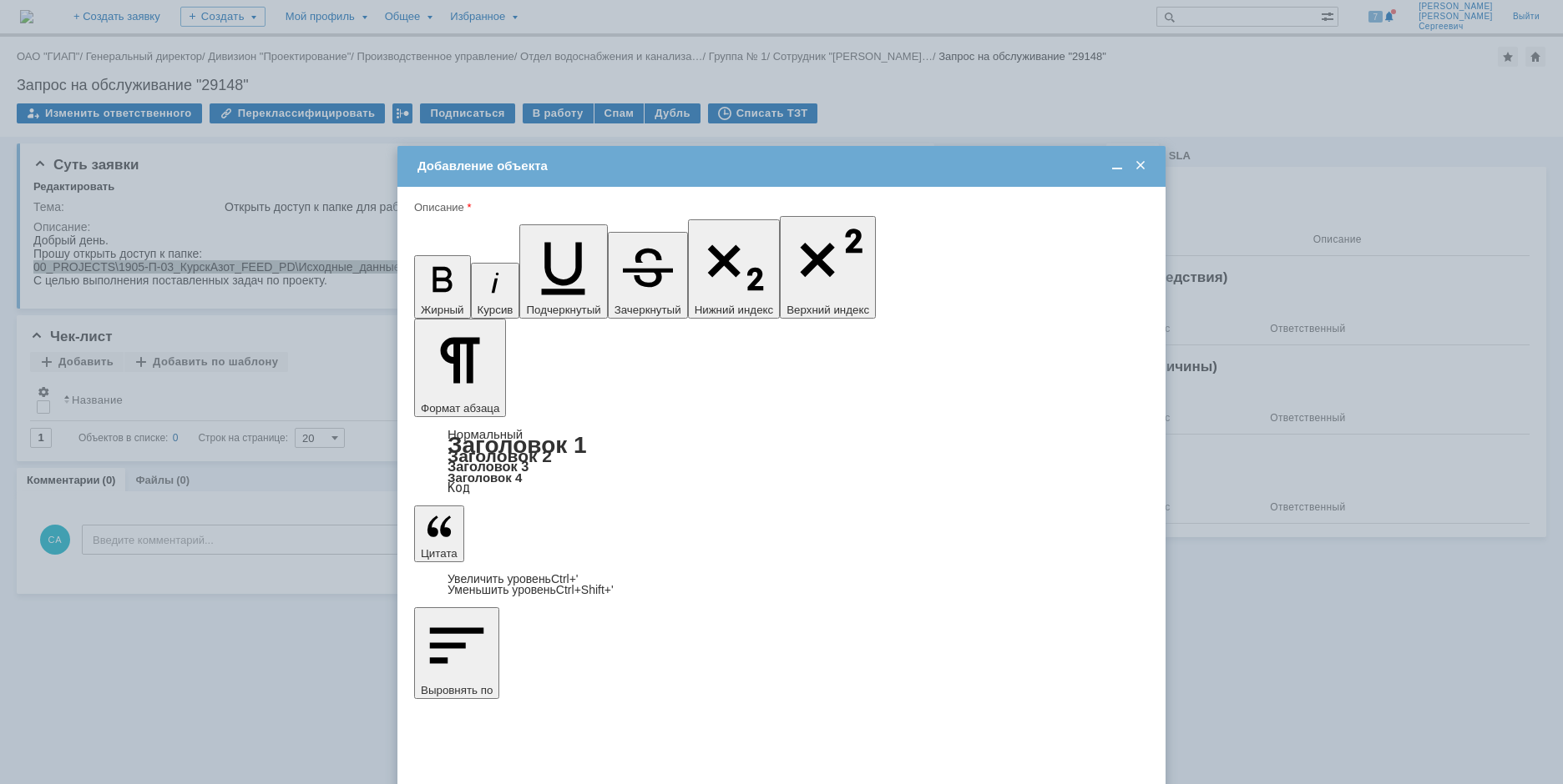
type input "часов"
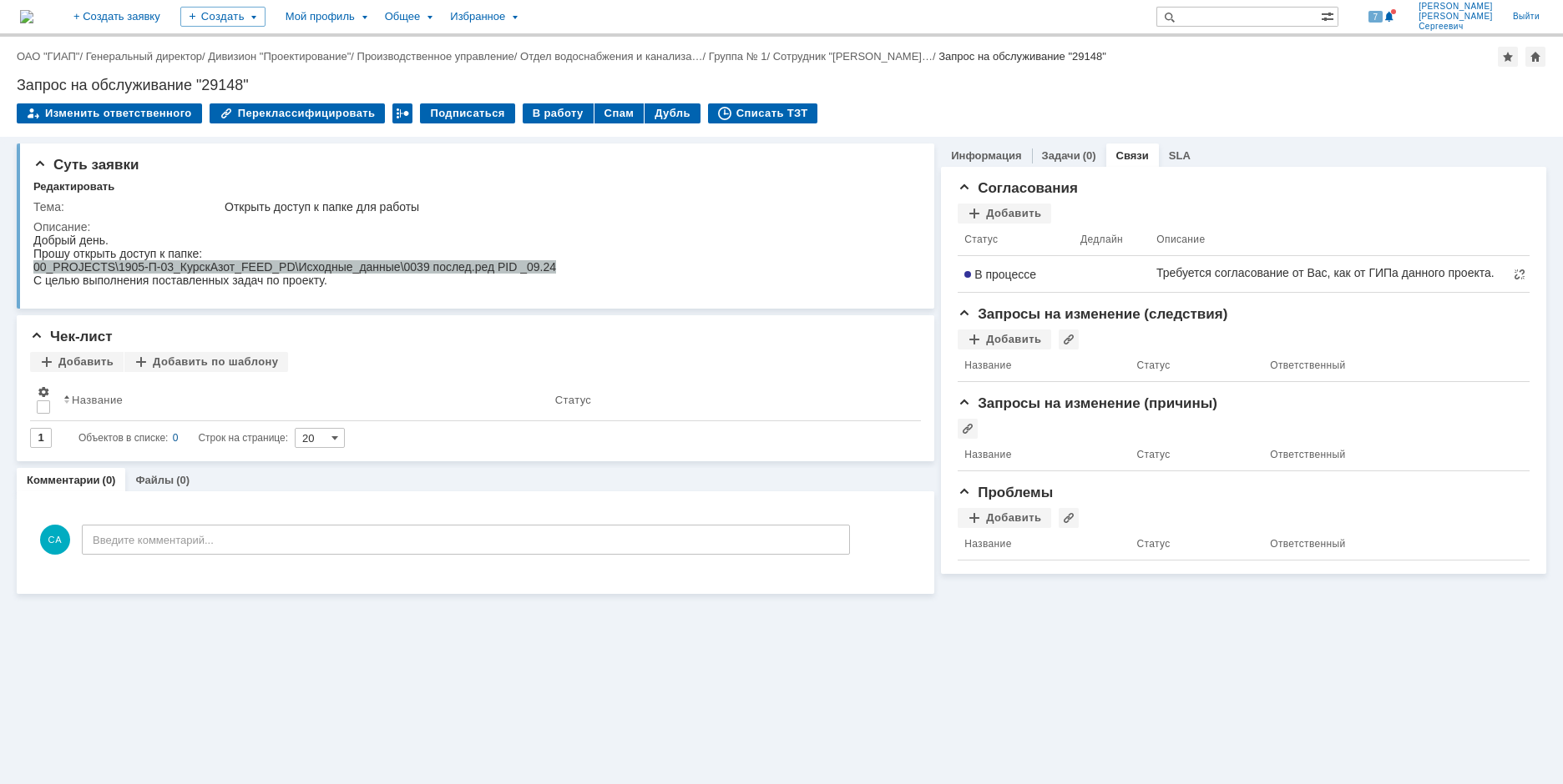
click at [936, 98] on div "Назад | ОАО "ГИАП" / Генеральный директор / Дивизион "Проектирование" / Произво…" at bounding box center [781, 87] width 1563 height 100
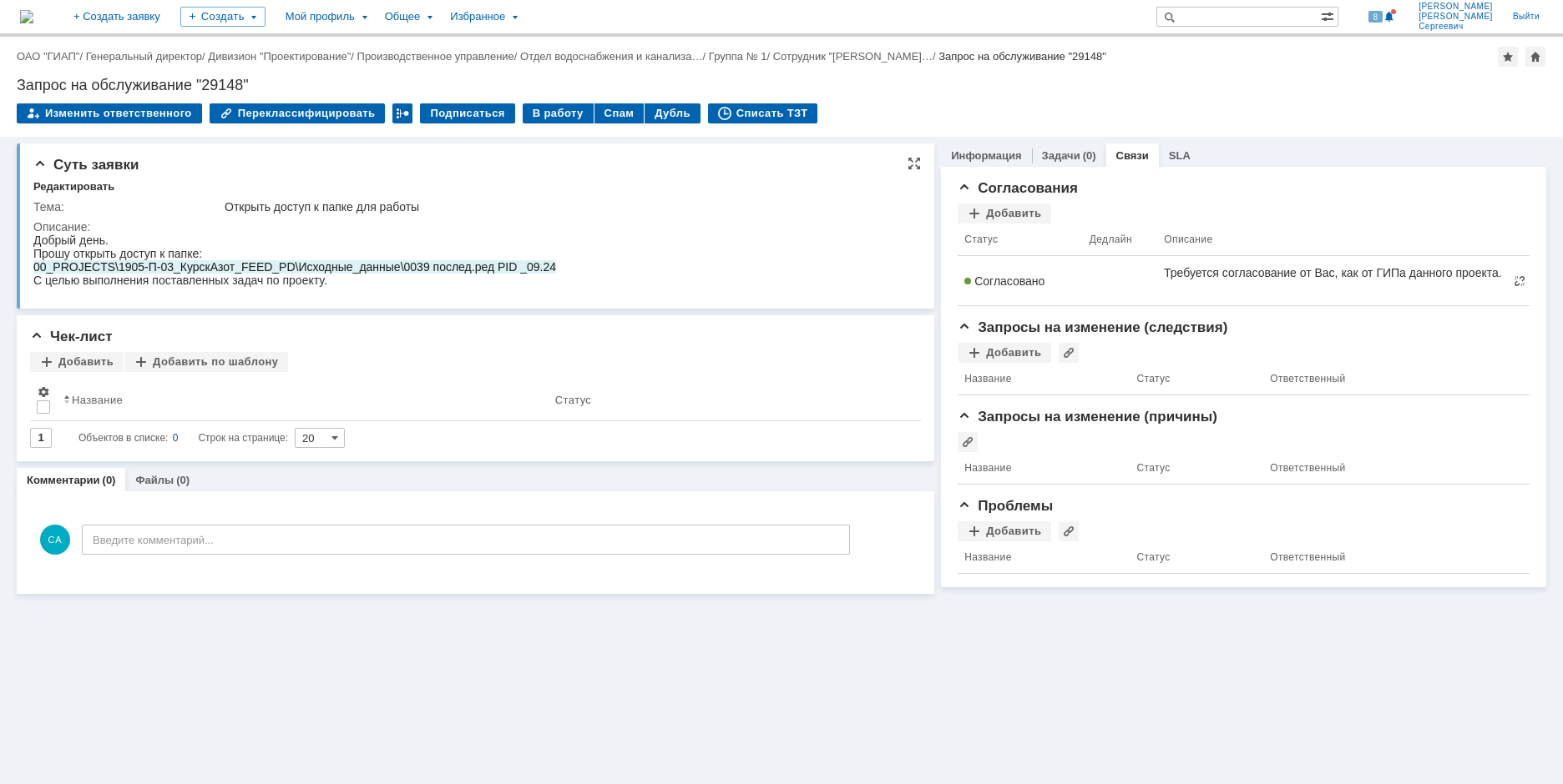
click at [706, 180] on div "Суть заявки Редактировать Тема: Открыть доступ к папке для работы Описание:" at bounding box center [475, 226] width 917 height 165
click at [1128, 692] on div "Суть заявки Редактировать Тема: Открыть доступ к папке для работы Описание: Чек…" at bounding box center [781, 460] width 1563 height 647
drag, startPoint x: 989, startPoint y: 154, endPoint x: 942, endPoint y: 155, distance: 47.0
click at [989, 154] on link "Информация" at bounding box center [986, 155] width 70 height 13
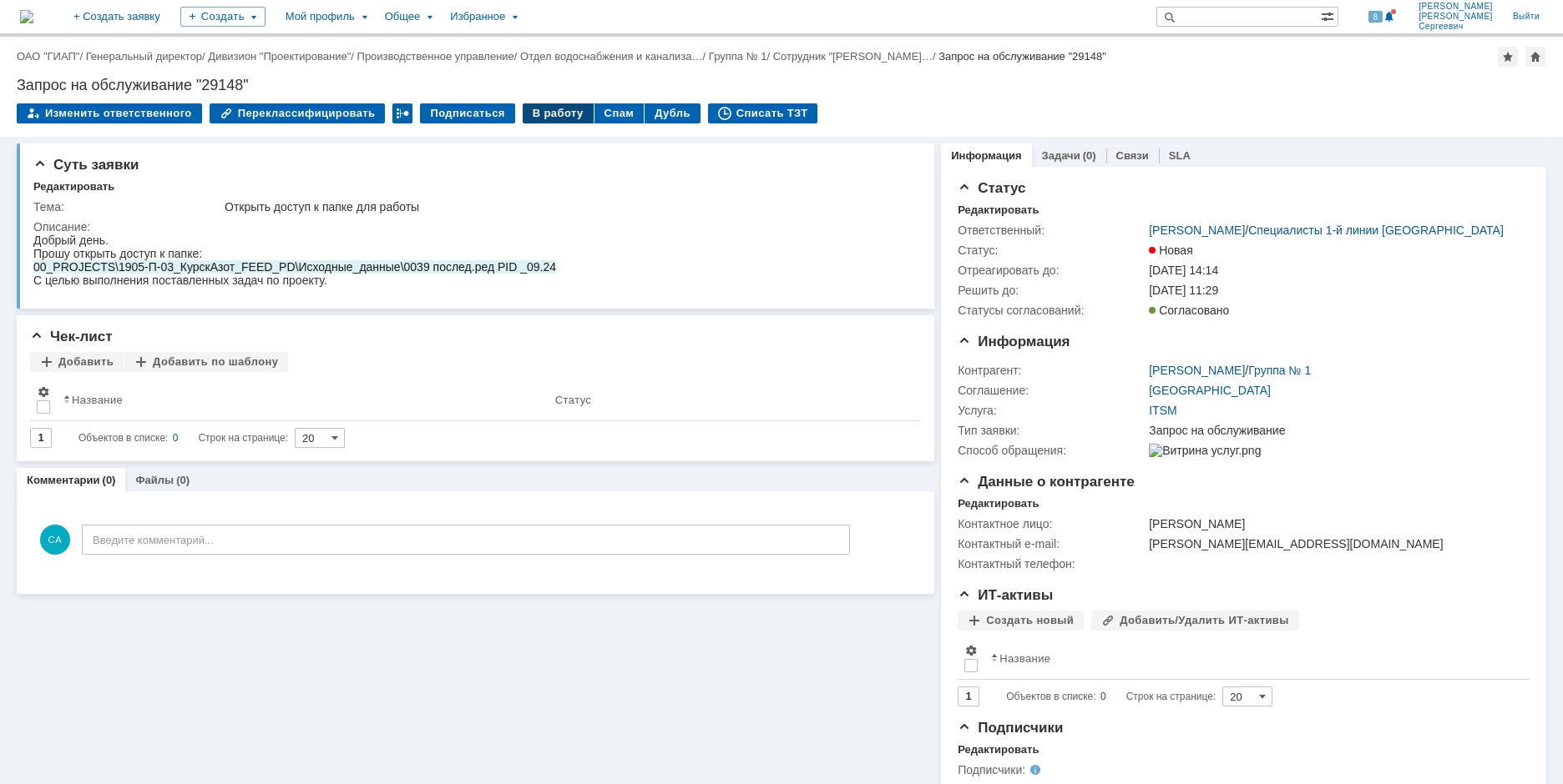
click at [530, 115] on div "В работу" at bounding box center [557, 114] width 71 height 20
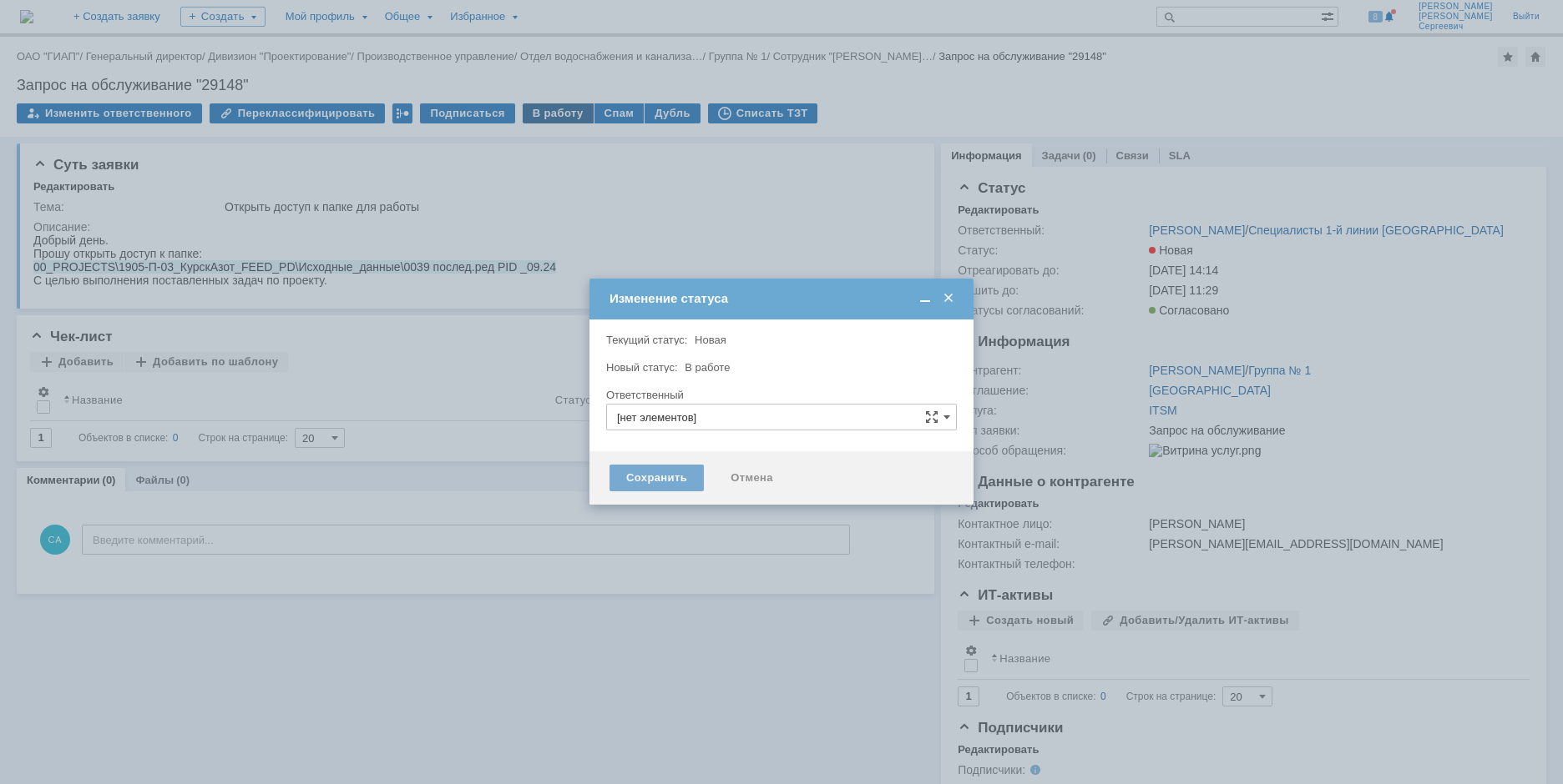
type input "[PERSON_NAME]"
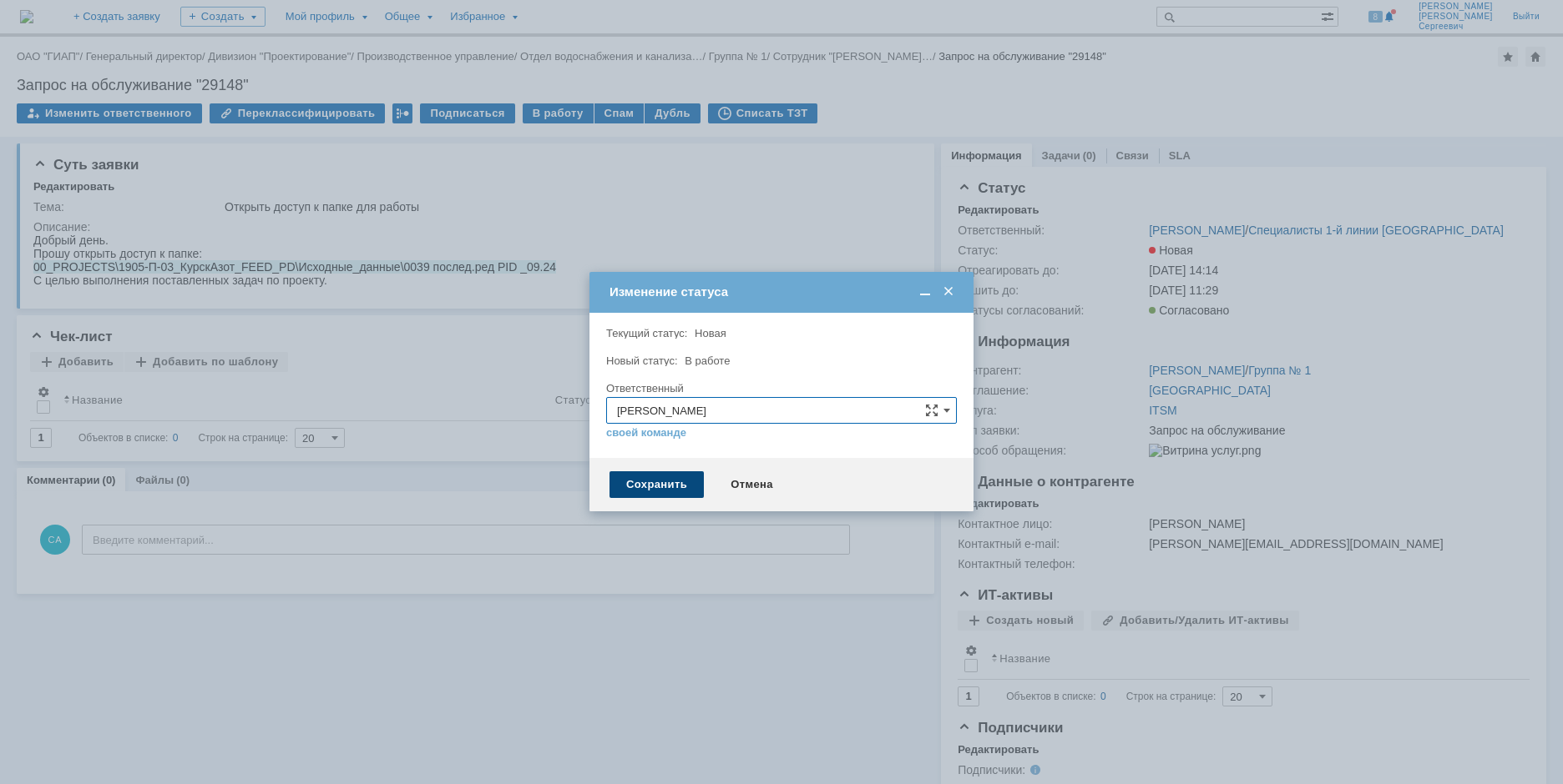
click at [664, 488] on div "Сохранить" at bounding box center [656, 485] width 94 height 27
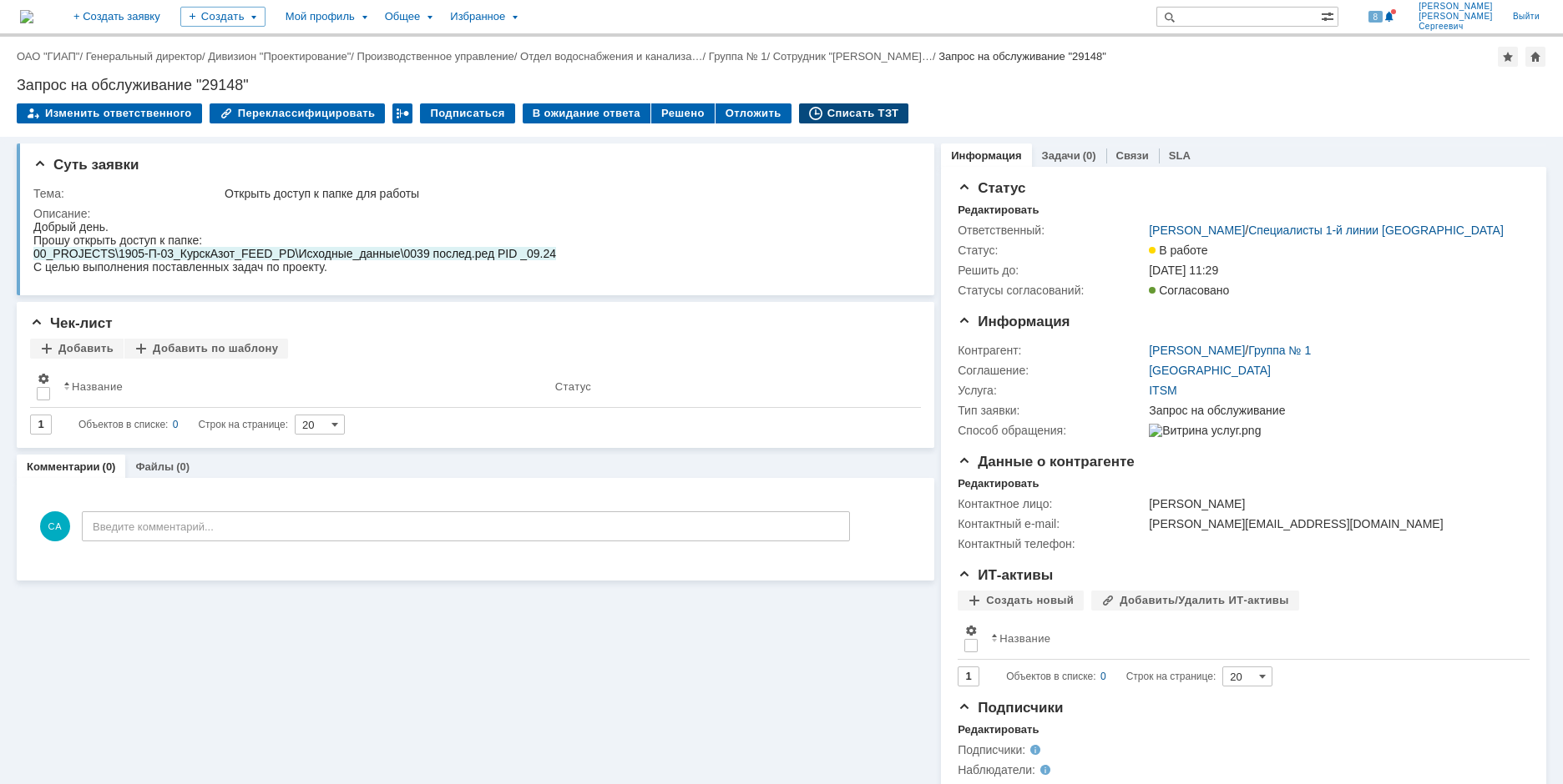
click at [825, 116] on div "Списать ТЗТ" at bounding box center [854, 114] width 110 height 20
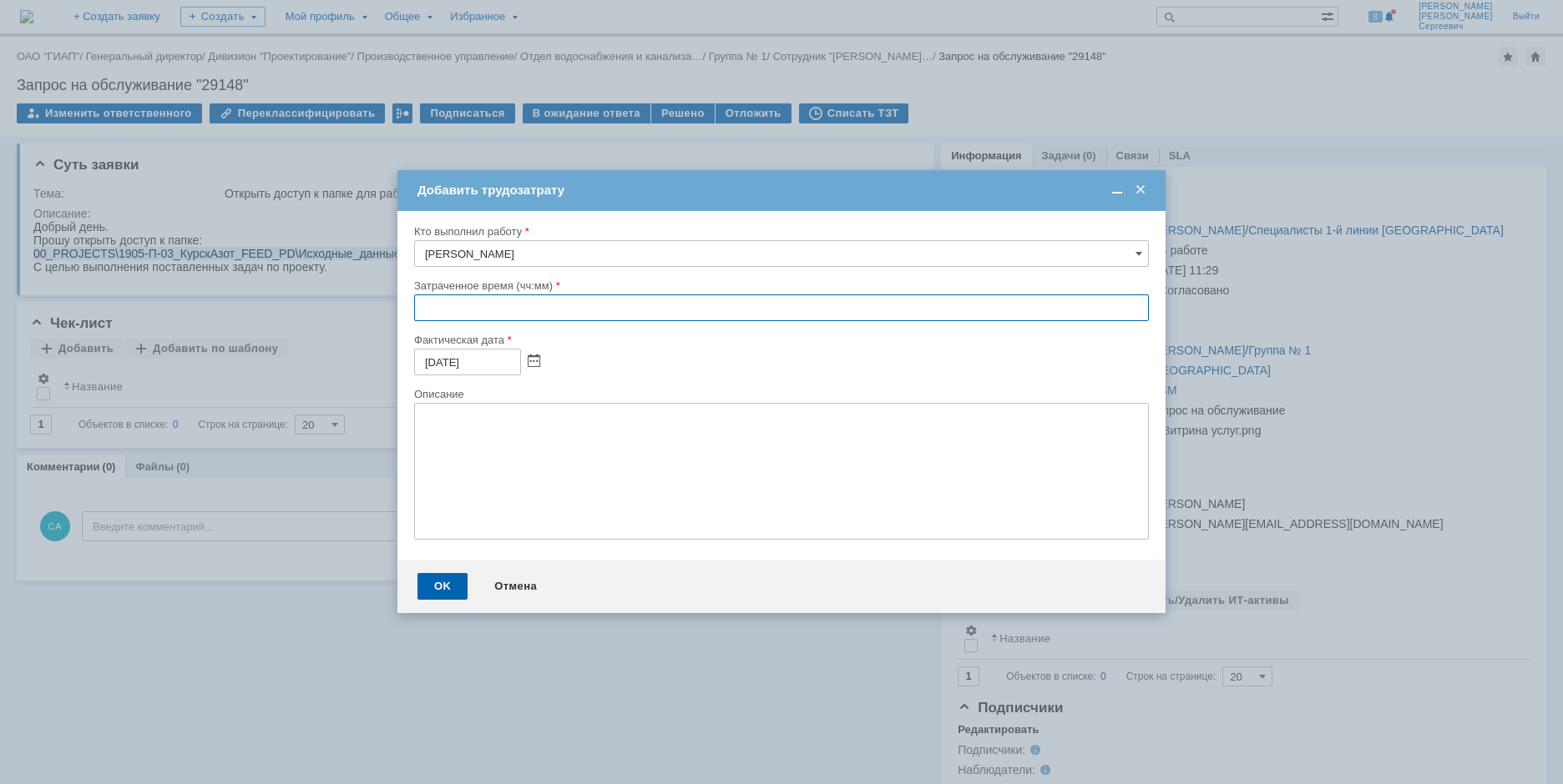
click at [422, 317] on input "text" at bounding box center [781, 308] width 734 height 27
type input "00:10"
click at [435, 593] on div "OK" at bounding box center [443, 586] width 50 height 27
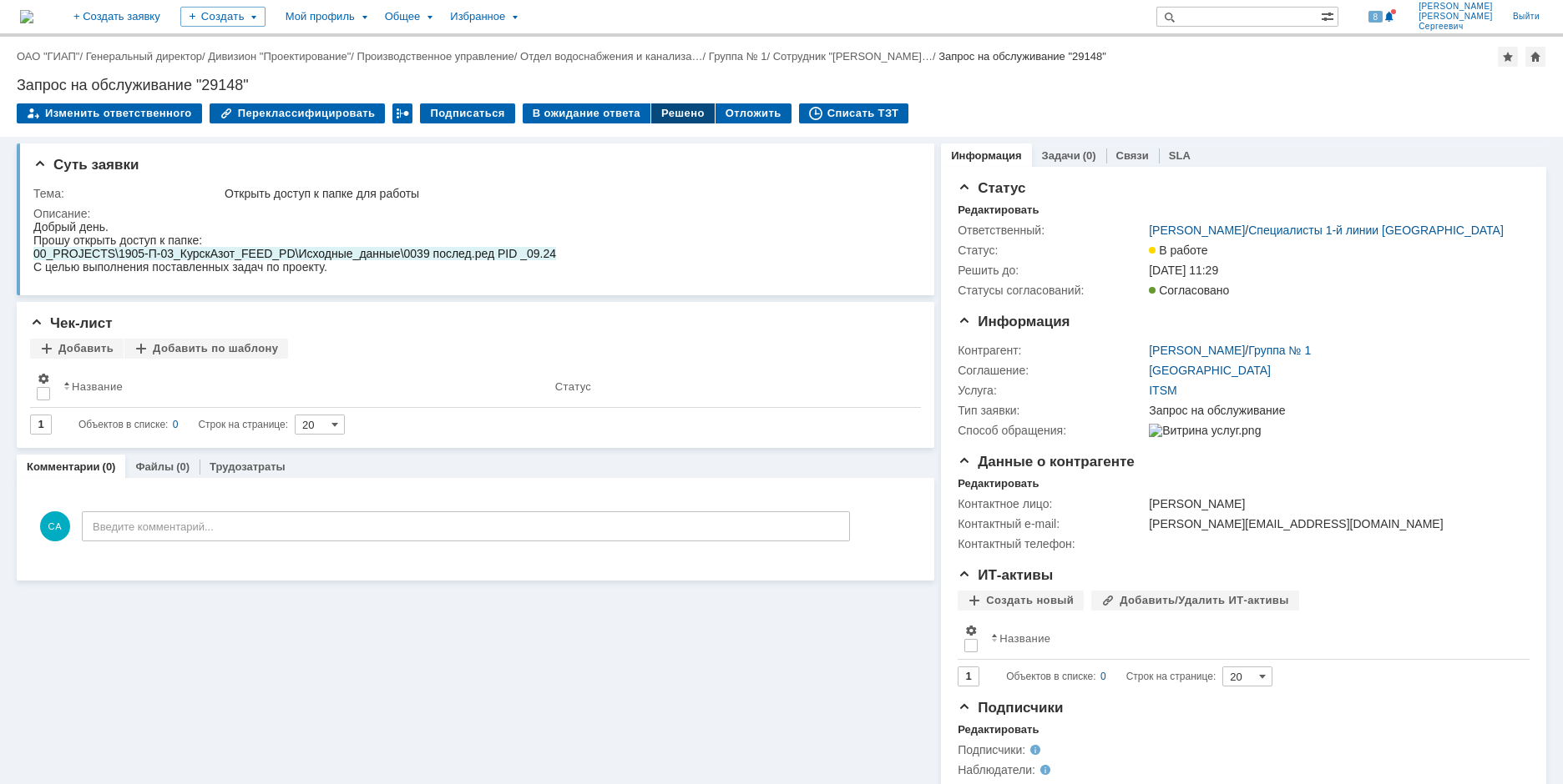
click at [669, 115] on div "Решено" at bounding box center [683, 114] width 63 height 20
